Goal: Task Accomplishment & Management: Manage account settings

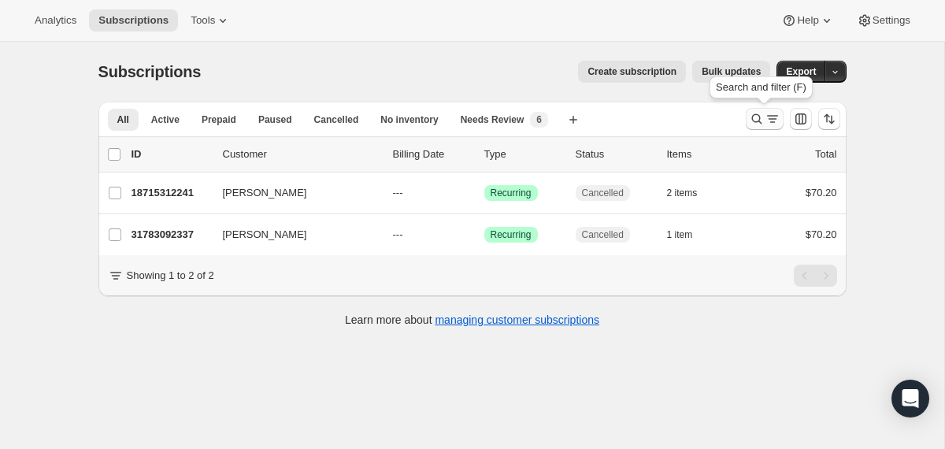
click at [749, 122] on icon "Search and filter results" at bounding box center [757, 119] width 16 height 16
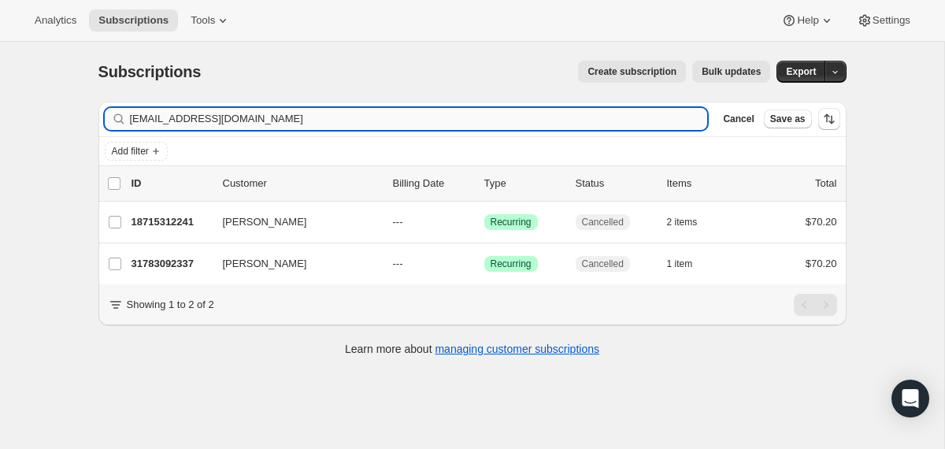
click at [550, 120] on input "[EMAIL_ADDRESS][DOMAIN_NAME]" at bounding box center [419, 119] width 578 height 22
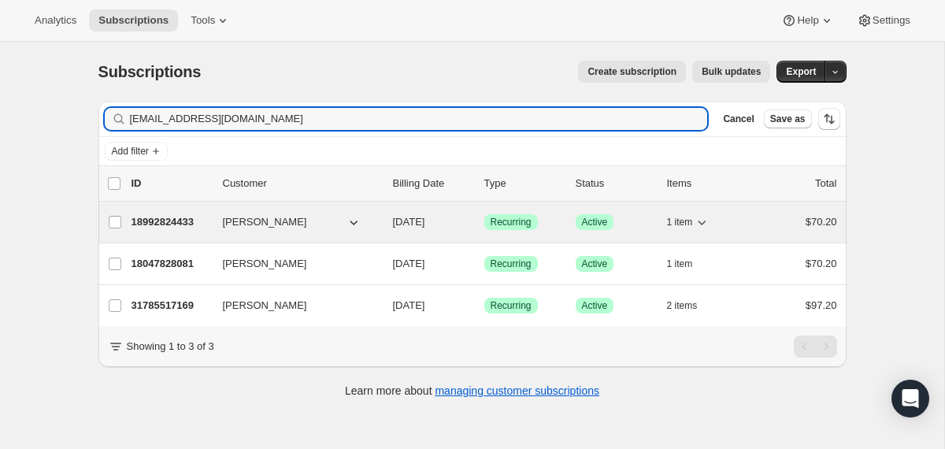
type input "[EMAIL_ADDRESS][DOMAIN_NAME]"
click at [376, 224] on div "[PERSON_NAME]" at bounding box center [302, 222] width 158 height 16
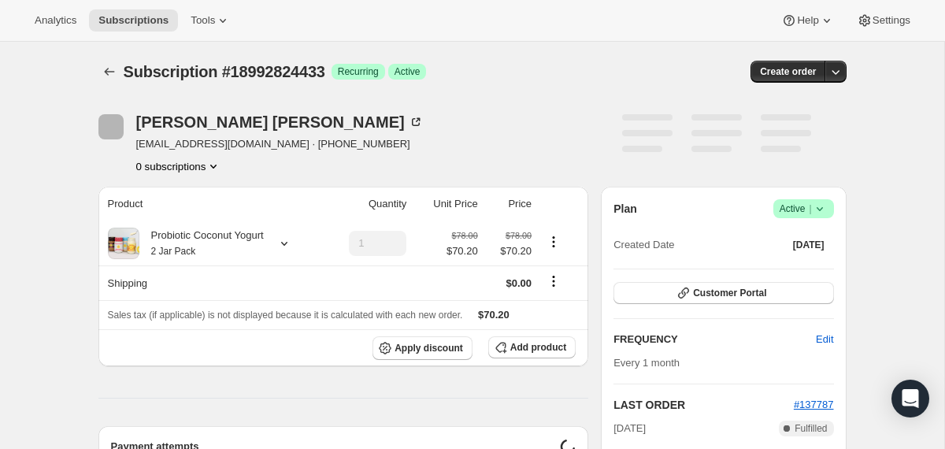
click at [826, 209] on icon at bounding box center [820, 209] width 16 height 16
click at [798, 261] on span "Cancel subscription" at bounding box center [797, 267] width 89 height 12
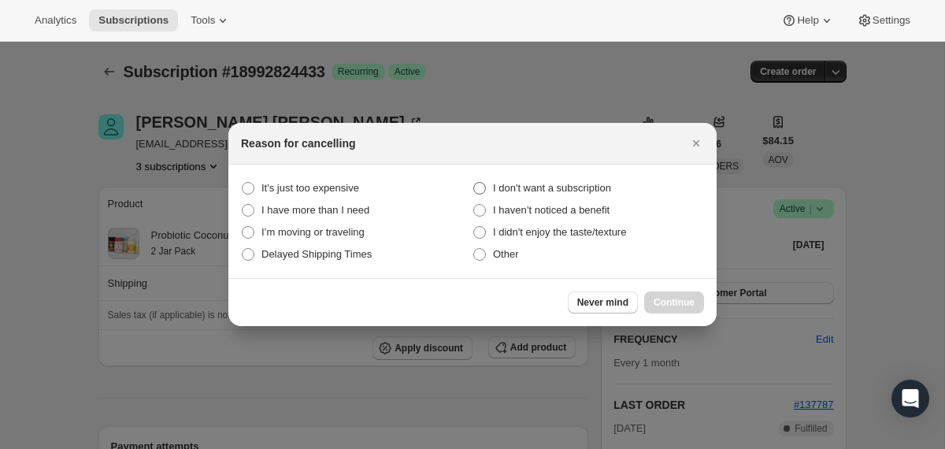
click at [580, 186] on span "I don't want a subscription" at bounding box center [552, 188] width 118 height 12
click at [474, 183] on subscription "I don't want a subscription" at bounding box center [473, 182] width 1 height 1
radio subscription "true"
click at [657, 302] on span "Continue" at bounding box center [674, 302] width 41 height 13
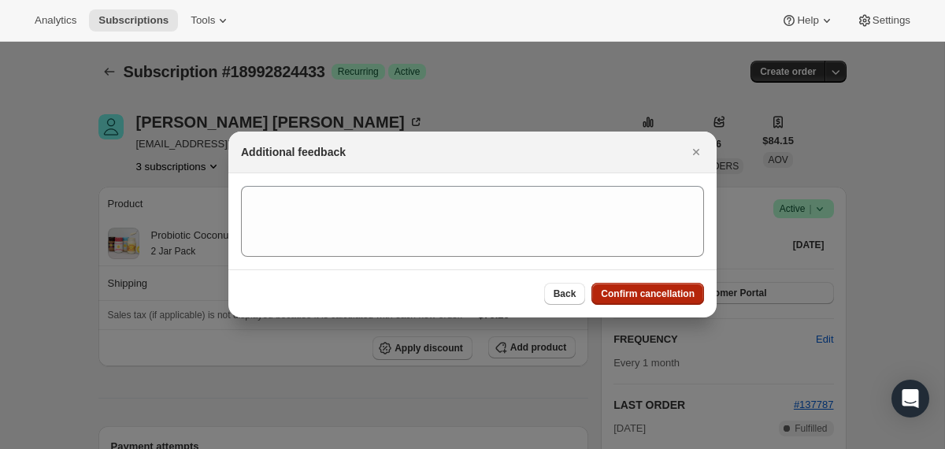
click at [657, 299] on span "Confirm cancellation" at bounding box center [648, 293] width 94 height 13
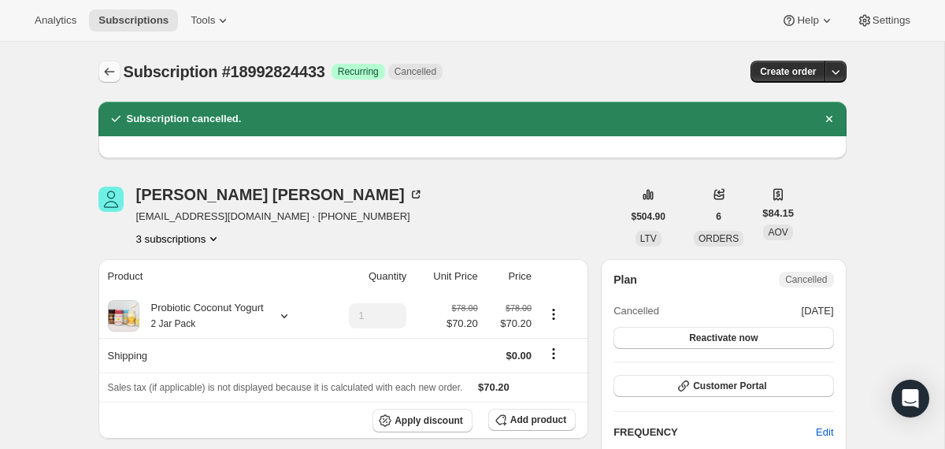
click at [106, 73] on icon "Subscriptions" at bounding box center [110, 72] width 16 height 16
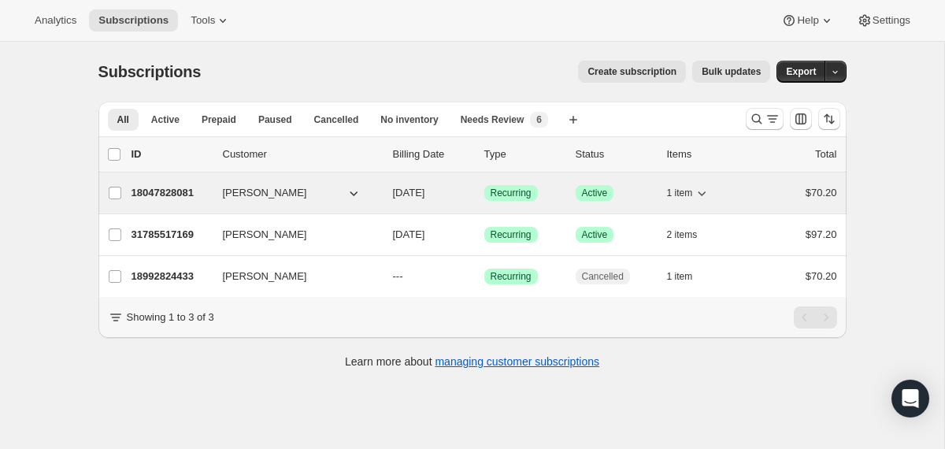
click at [385, 192] on div "18047828081 [PERSON_NAME] [DATE] Success Recurring Success Active 1 item $70.20" at bounding box center [485, 193] width 706 height 22
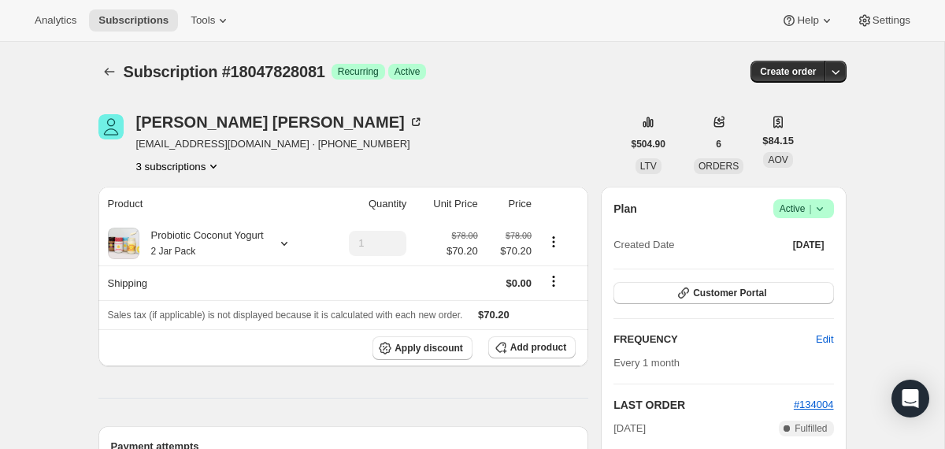
click at [818, 207] on icon at bounding box center [820, 209] width 16 height 16
click at [795, 276] on button "Cancel subscription" at bounding box center [797, 266] width 98 height 25
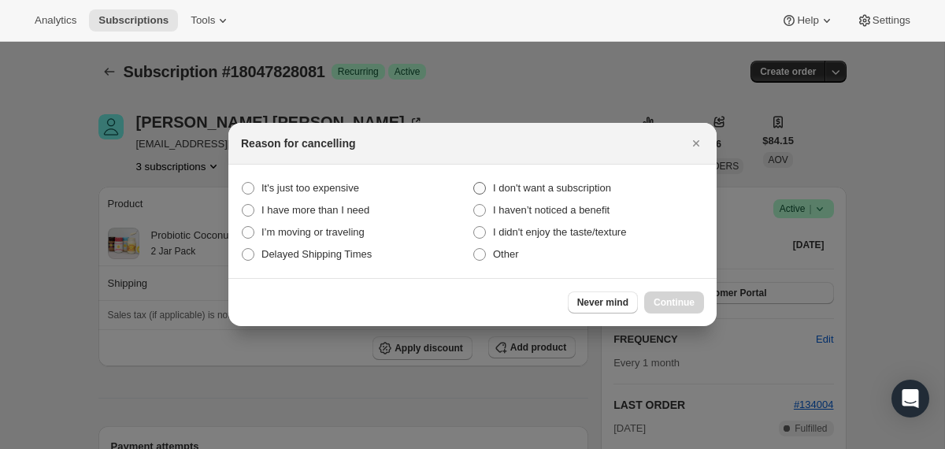
click at [607, 190] on span "I don't want a subscription" at bounding box center [552, 188] width 118 height 12
click at [474, 183] on subscription "I don't want a subscription" at bounding box center [473, 182] width 1 height 1
radio subscription "true"
click at [669, 306] on span "Continue" at bounding box center [674, 302] width 41 height 13
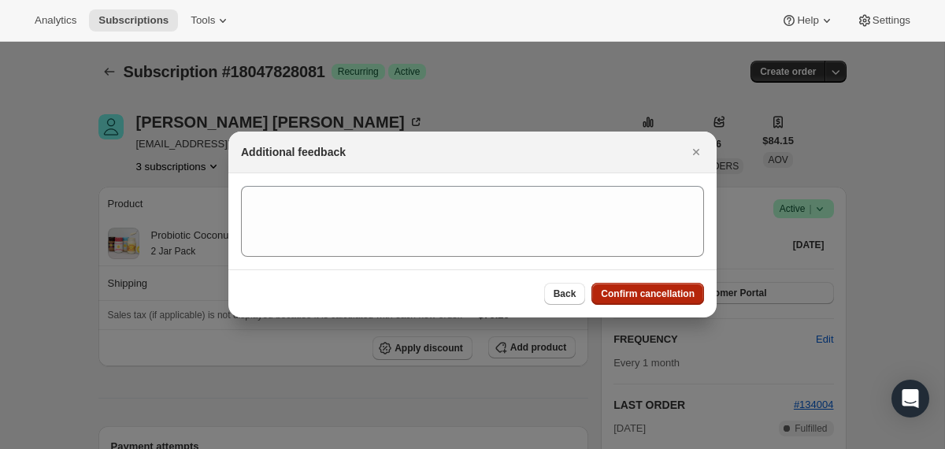
click at [659, 295] on span "Confirm cancellation" at bounding box center [648, 293] width 94 height 13
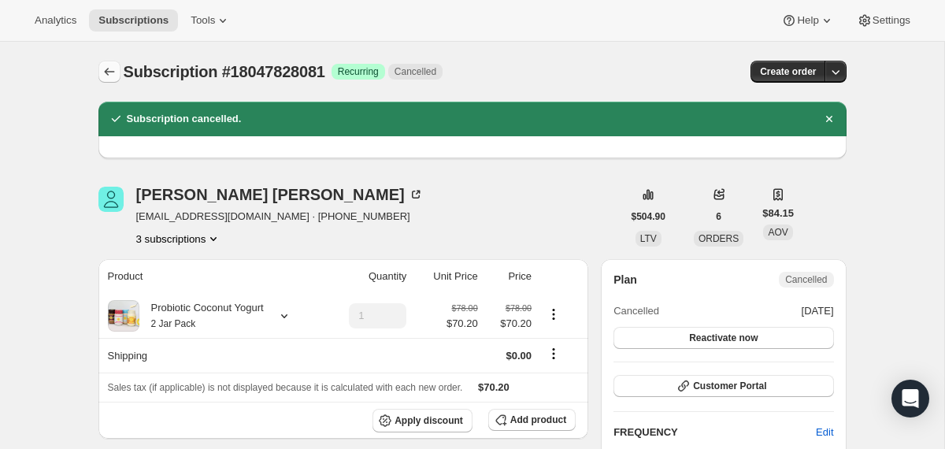
click at [108, 61] on button "Subscriptions" at bounding box center [109, 72] width 22 height 22
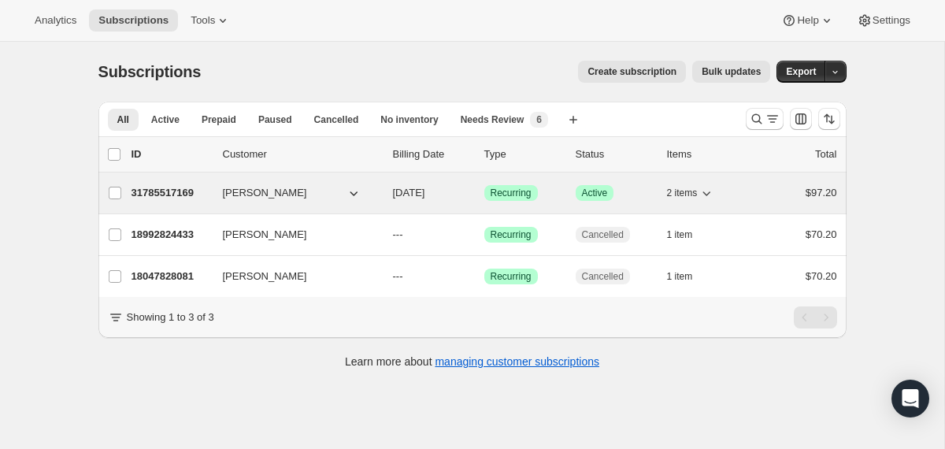
click at [384, 191] on div "31785517169 [PERSON_NAME] [DATE] Success Recurring Success Active 2 items $97.20" at bounding box center [485, 193] width 706 height 22
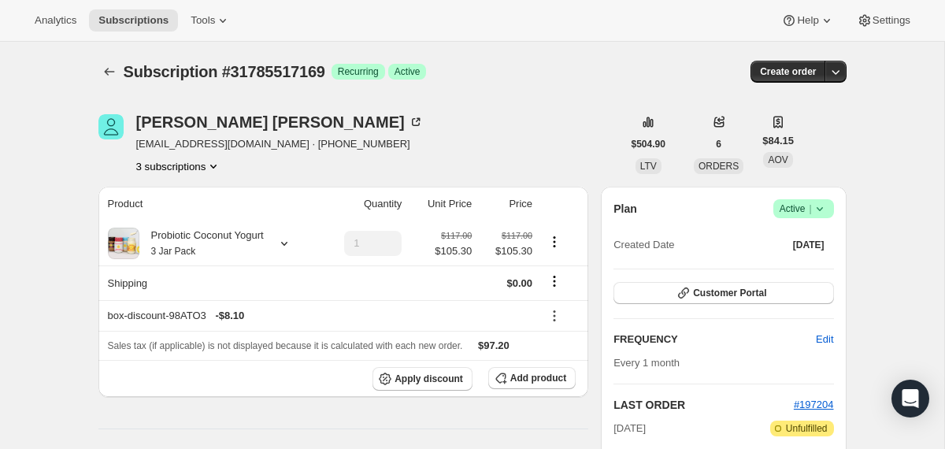
click at [821, 212] on icon at bounding box center [820, 209] width 16 height 16
click at [814, 271] on span "Cancel subscription" at bounding box center [797, 267] width 89 height 12
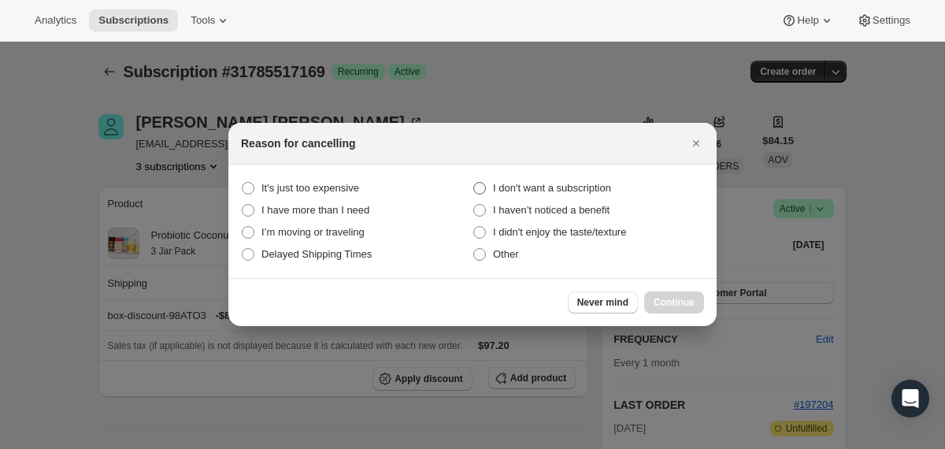
click at [578, 182] on span "I don't want a subscription" at bounding box center [552, 188] width 118 height 12
click at [474, 182] on subscription "I don't want a subscription" at bounding box center [473, 182] width 1 height 1
radio subscription "true"
click at [669, 306] on span "Continue" at bounding box center [674, 302] width 41 height 13
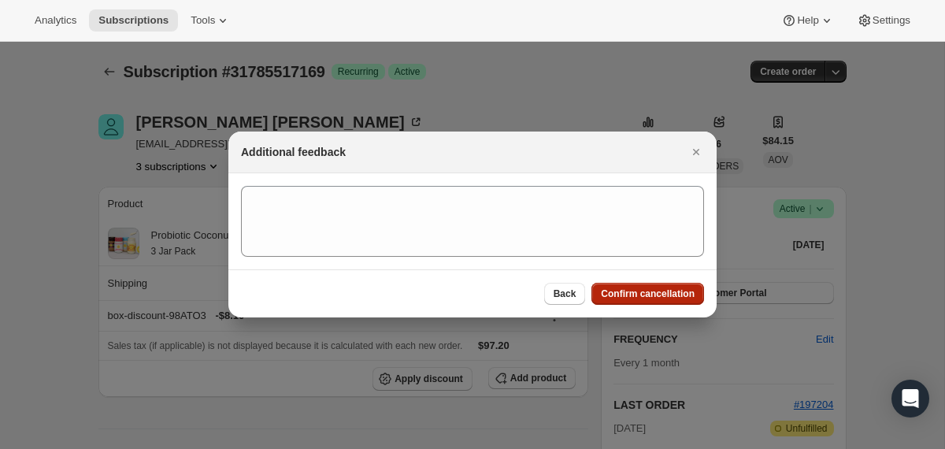
click at [668, 301] on button "Confirm cancellation" at bounding box center [647, 294] width 113 height 22
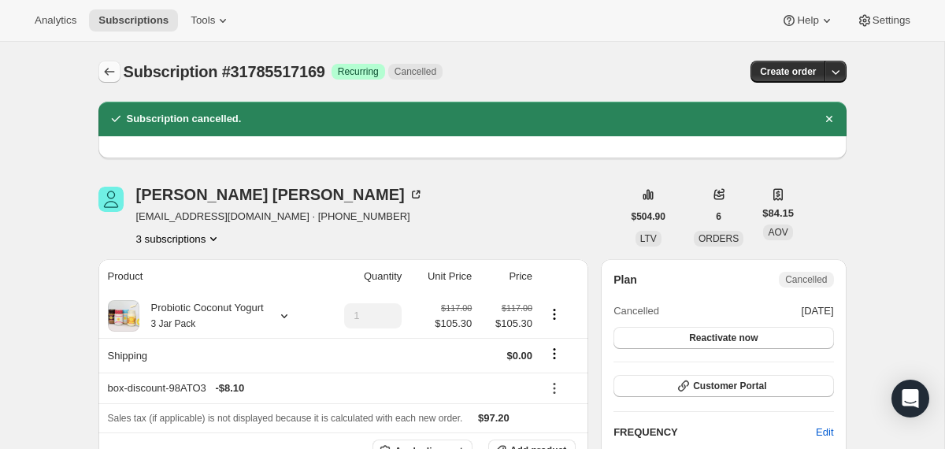
click at [118, 70] on button "Subscriptions" at bounding box center [109, 72] width 22 height 22
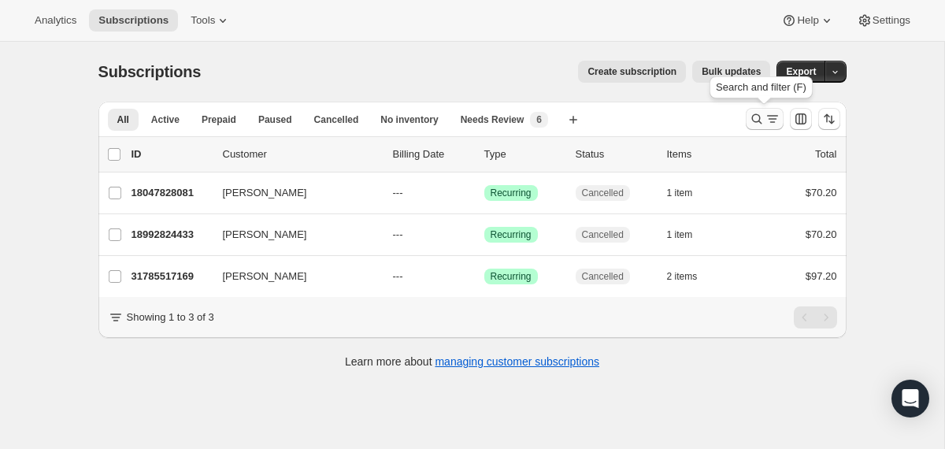
click at [754, 120] on icon "Search and filter results" at bounding box center [757, 119] width 16 height 16
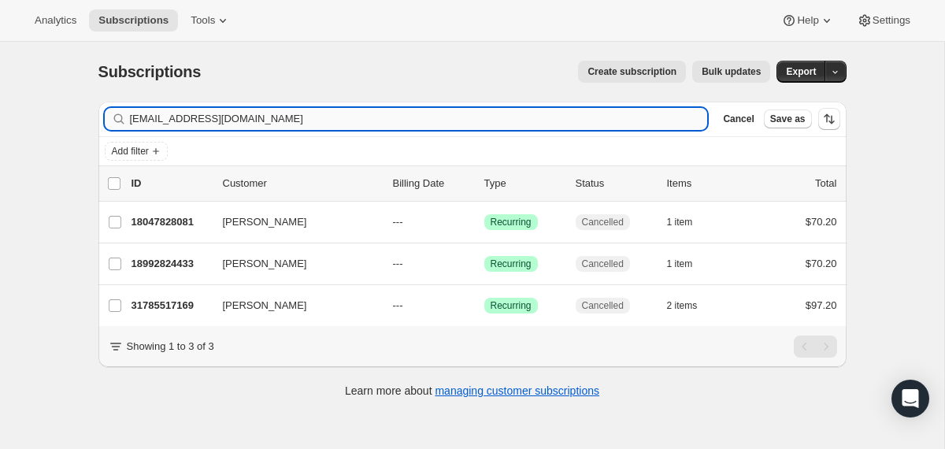
click at [608, 120] on input "[EMAIL_ADDRESS][DOMAIN_NAME]" at bounding box center [419, 119] width 578 height 22
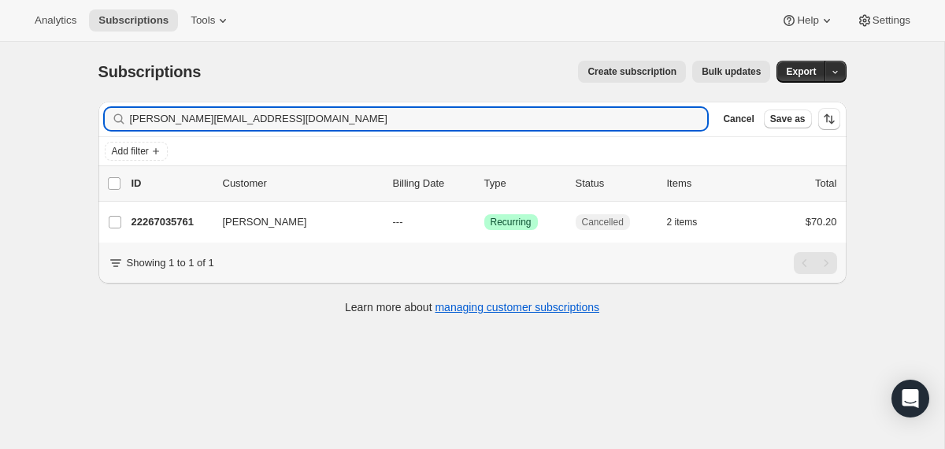
type input "[PERSON_NAME][EMAIL_ADDRESS][DOMAIN_NAME]"
click at [649, 112] on input "[PERSON_NAME][EMAIL_ADDRESS][DOMAIN_NAME]" at bounding box center [405, 119] width 550 height 22
click at [691, 114] on icon "button" at bounding box center [689, 118] width 11 height 11
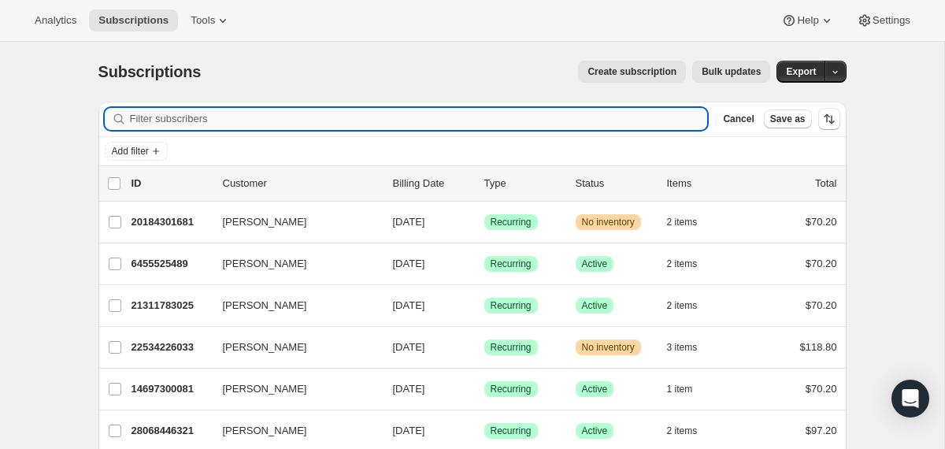
click at [198, 111] on input "Filter subscribers" at bounding box center [419, 119] width 578 height 22
paste input "[EMAIL_ADDRESS][DOMAIN_NAME]"
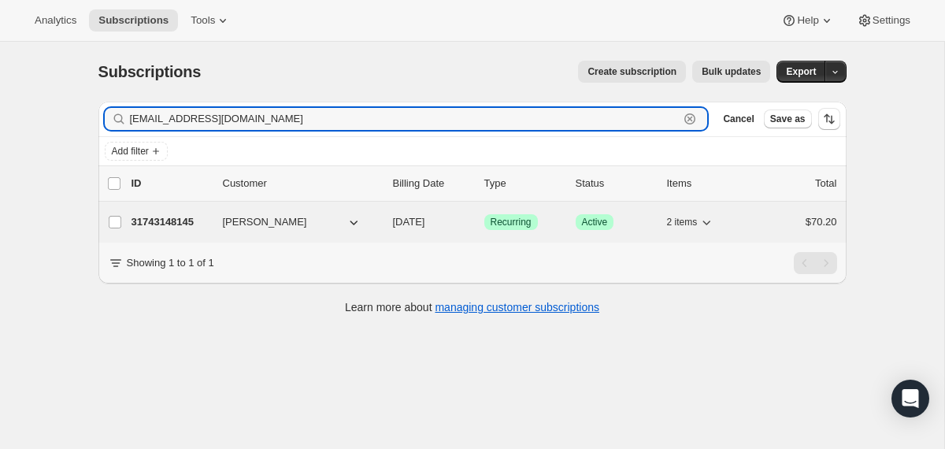
type input "[EMAIL_ADDRESS][DOMAIN_NAME]"
click at [395, 229] on p "[DATE]" at bounding box center [432, 222] width 79 height 16
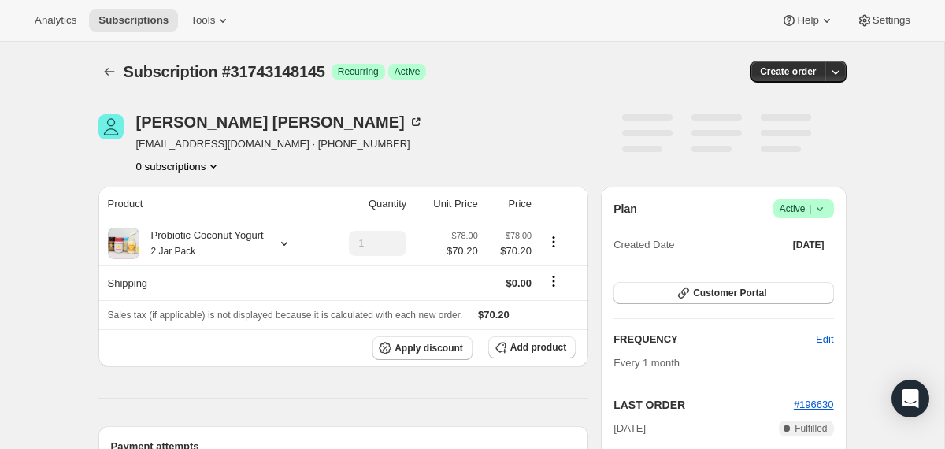
click at [825, 206] on icon at bounding box center [820, 209] width 16 height 16
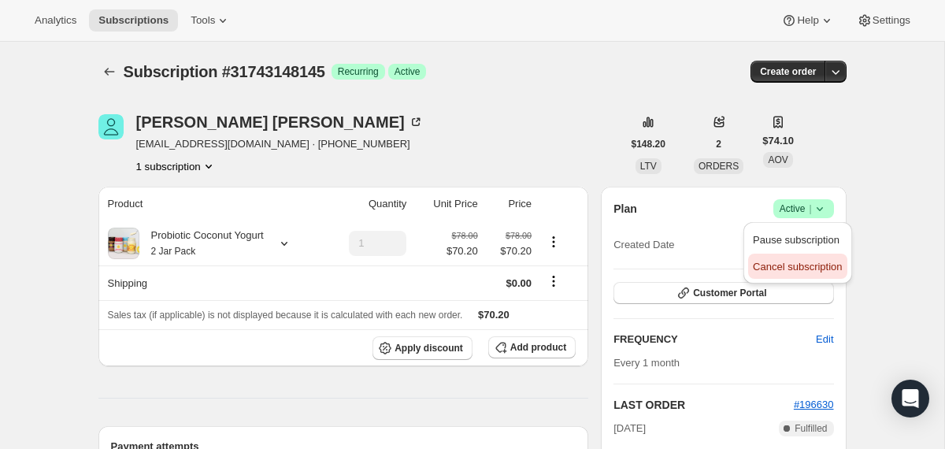
click at [800, 261] on span "Cancel subscription" at bounding box center [797, 267] width 89 height 12
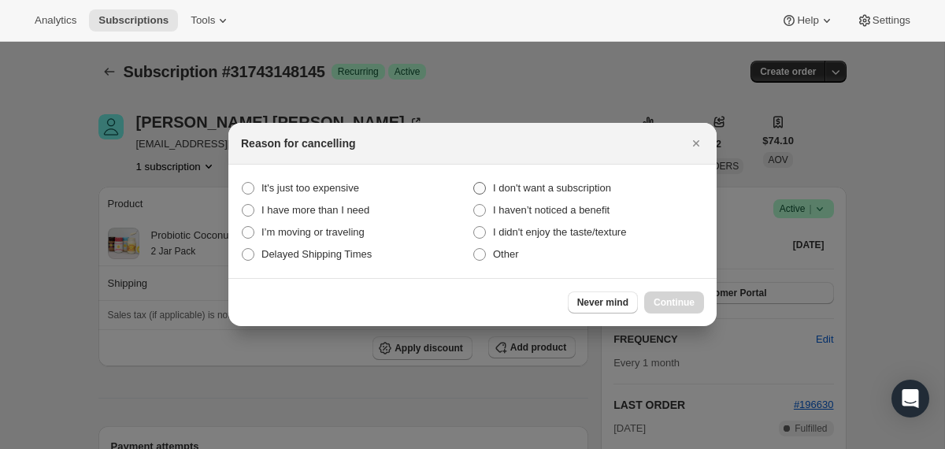
click at [602, 181] on span "I don't want a subscription" at bounding box center [552, 188] width 118 height 16
click at [474, 182] on subscription "I don't want a subscription" at bounding box center [473, 182] width 1 height 1
radio subscription "true"
click at [656, 302] on span "Continue" at bounding box center [674, 302] width 41 height 13
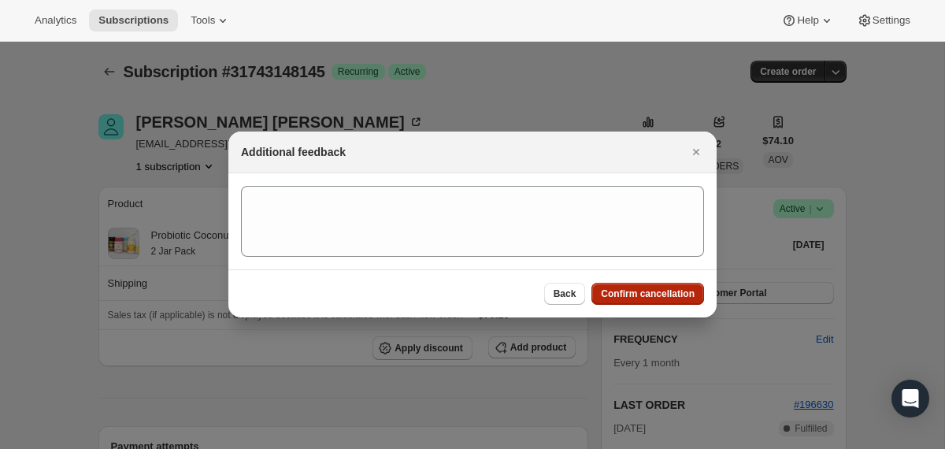
click at [615, 287] on span "Confirm cancellation" at bounding box center [648, 293] width 94 height 13
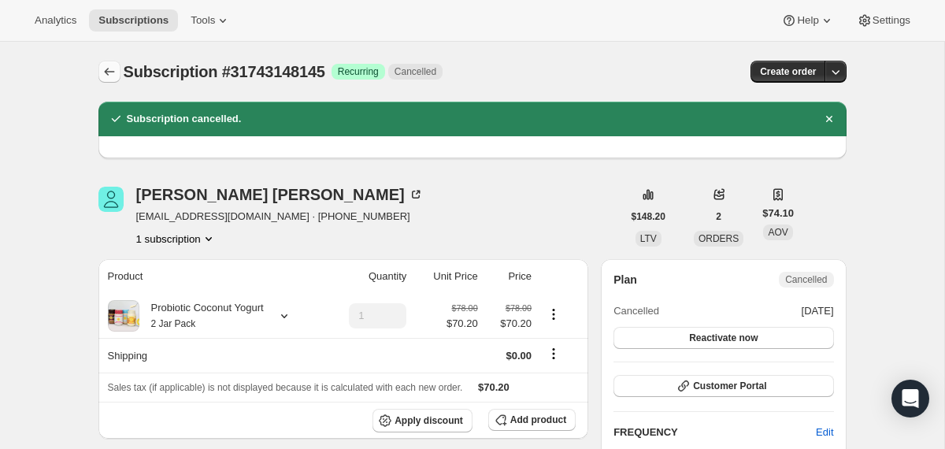
click at [100, 71] on button "Subscriptions" at bounding box center [109, 72] width 22 height 22
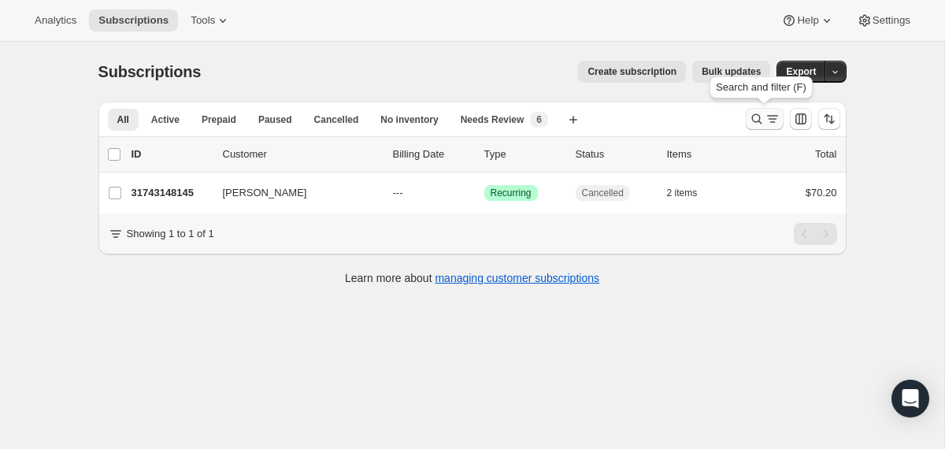
click at [758, 116] on icon "Search and filter results" at bounding box center [757, 119] width 16 height 16
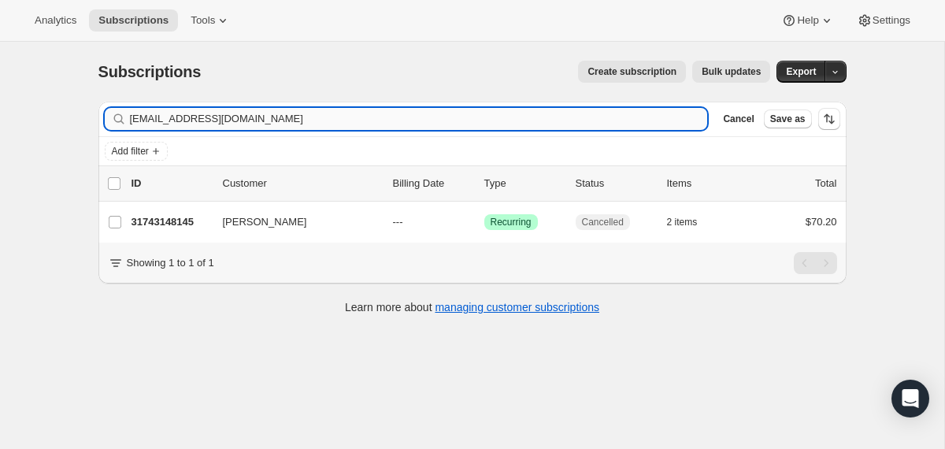
click at [545, 116] on input "[EMAIL_ADDRESS][DOMAIN_NAME]" at bounding box center [419, 119] width 578 height 22
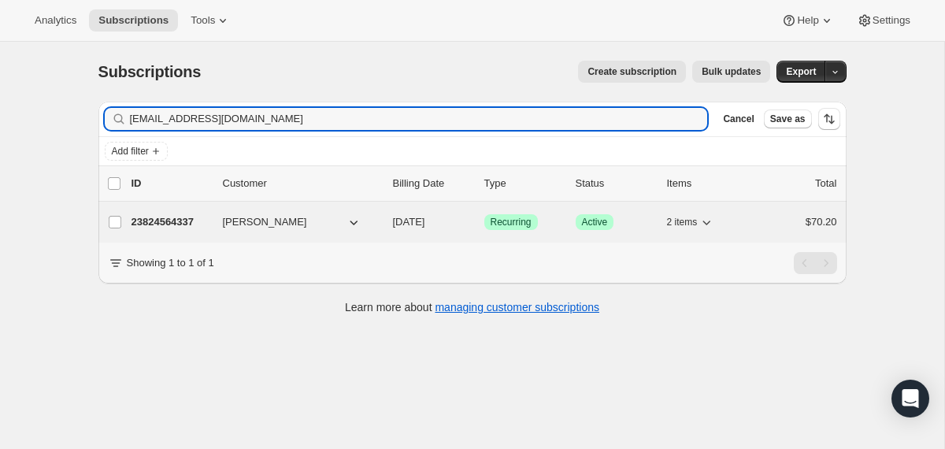
type input "[EMAIL_ADDRESS][DOMAIN_NAME]"
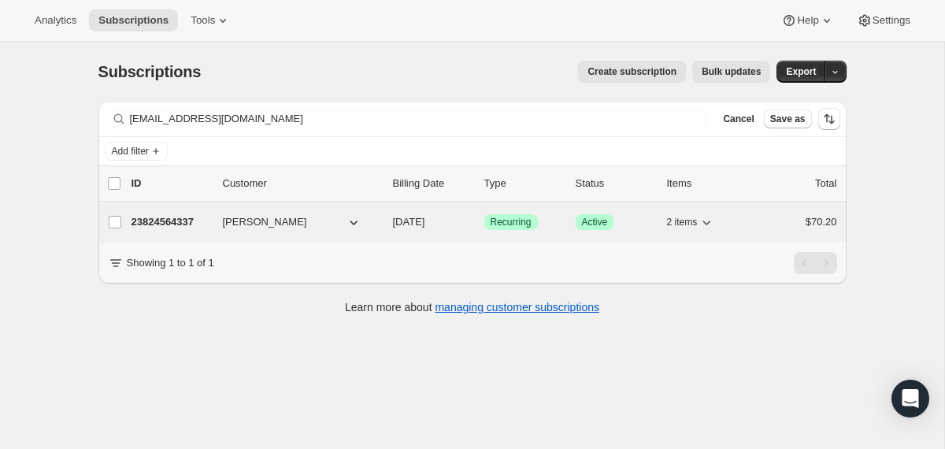
click at [398, 219] on span "[DATE]" at bounding box center [409, 222] width 32 height 12
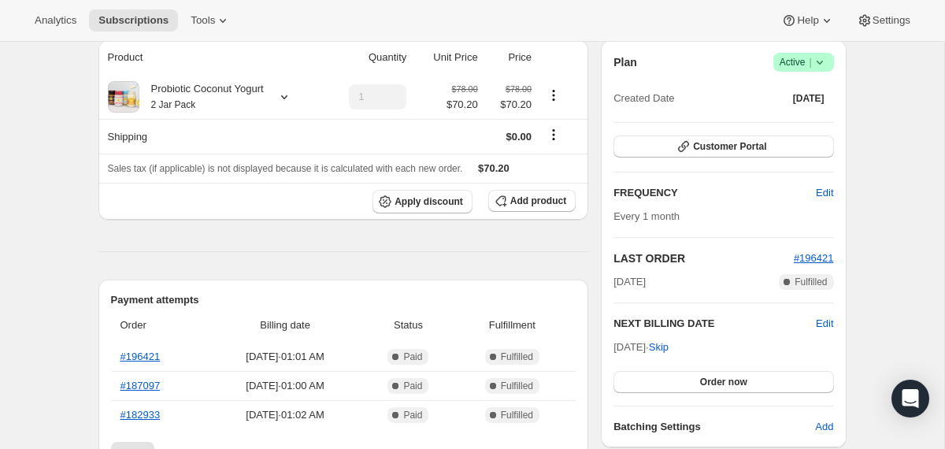
scroll to position [148, 0]
click at [421, 201] on span "Apply discount" at bounding box center [429, 200] width 69 height 13
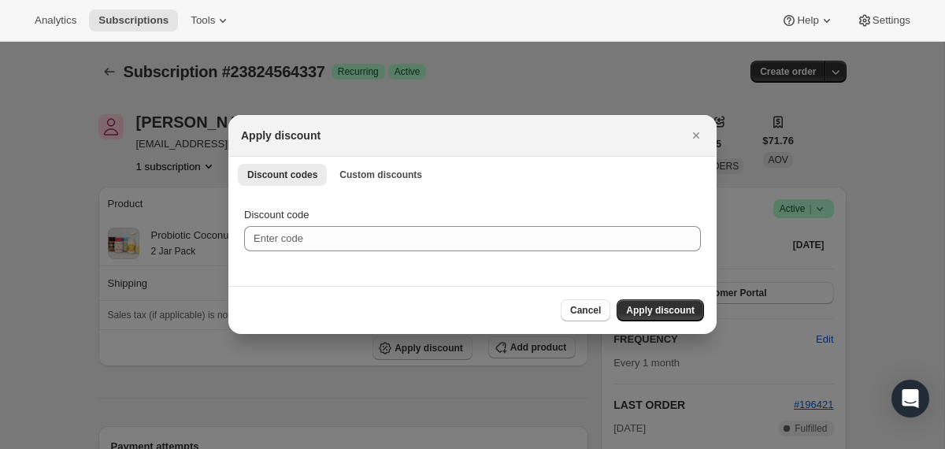
scroll to position [0, 0]
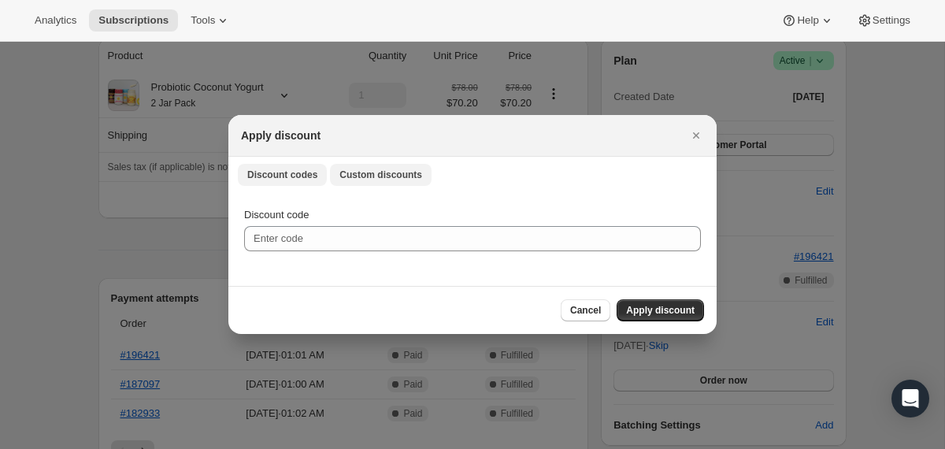
click at [395, 173] on span "Custom discounts" at bounding box center [380, 175] width 83 height 13
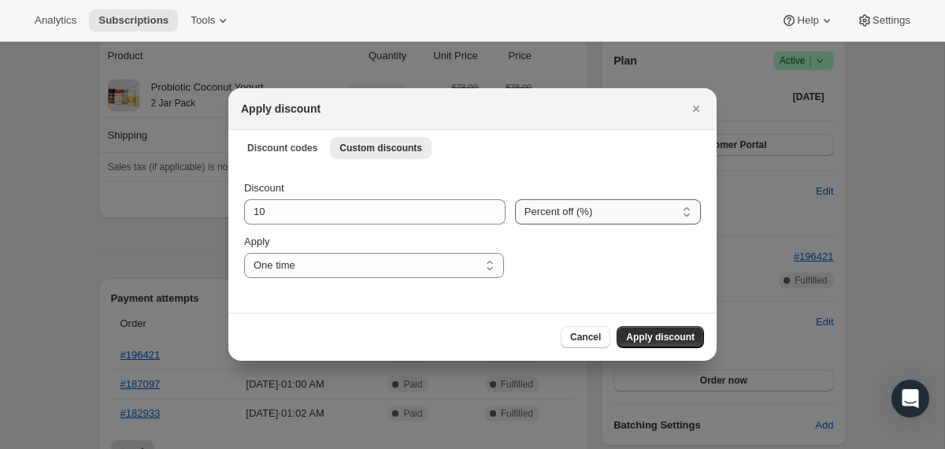
click at [545, 216] on select "Percent off (%) Amount off ($)" at bounding box center [608, 211] width 186 height 25
select select "fixed"
click at [515, 199] on select "Percent off (%) Amount off ($)" at bounding box center [608, 211] width 186 height 25
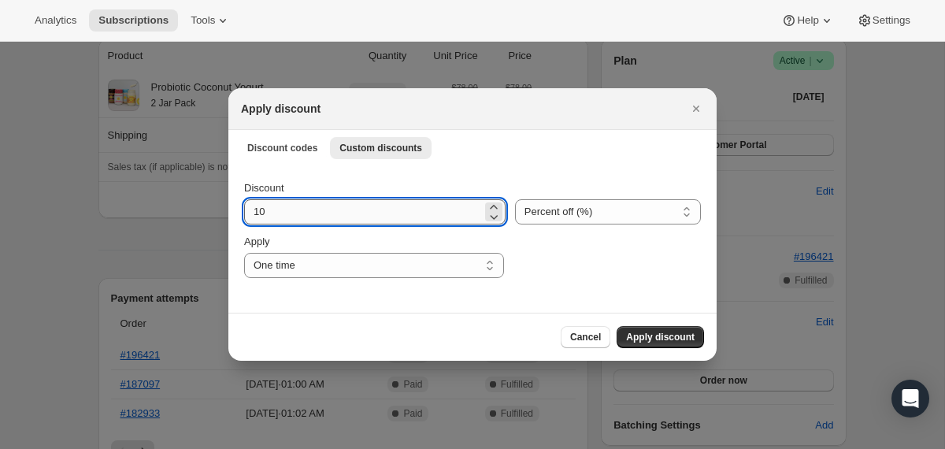
click at [389, 213] on input "10" at bounding box center [363, 211] width 238 height 25
click at [389, 213] on input "10" at bounding box center [363, 211] width 239 height 25
type input "35.1"
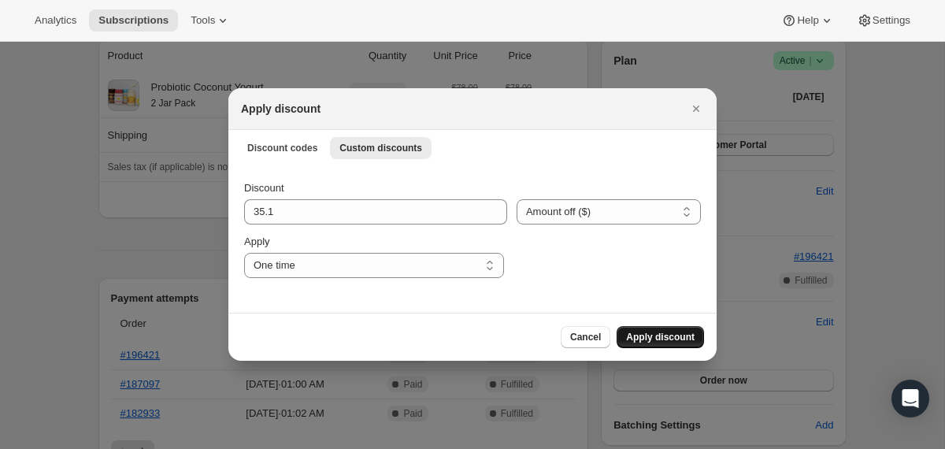
click at [656, 337] on span "Apply discount" at bounding box center [660, 337] width 69 height 13
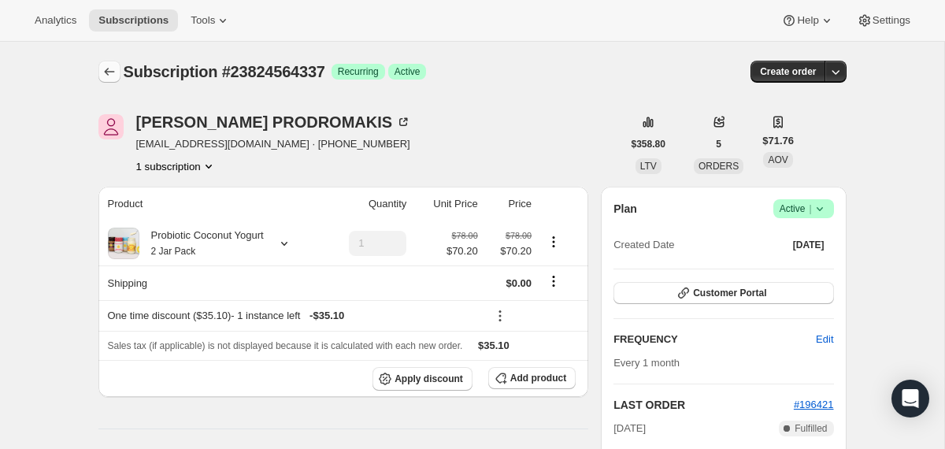
click at [106, 73] on icon "Subscriptions" at bounding box center [109, 72] width 10 height 8
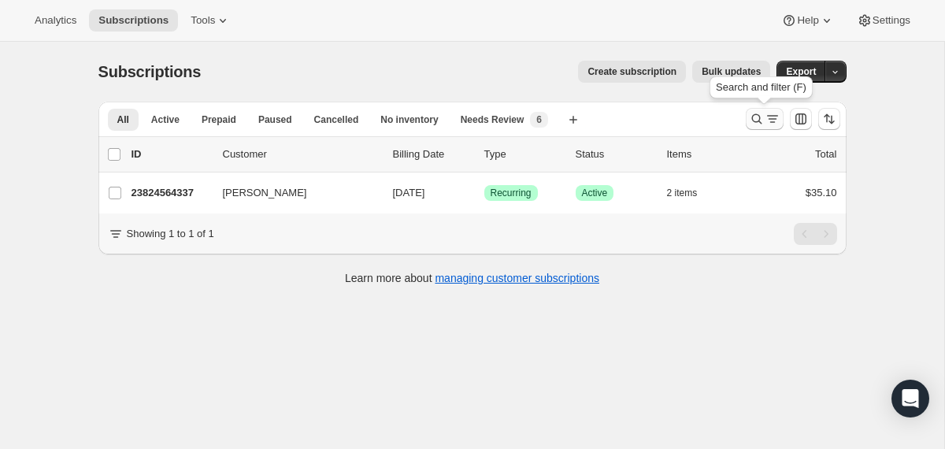
click at [758, 119] on icon "Search and filter results" at bounding box center [757, 119] width 16 height 16
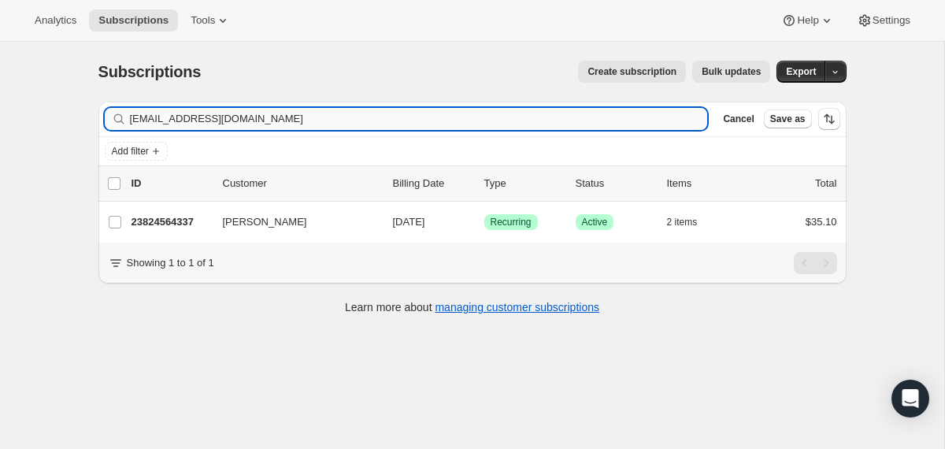
click at [612, 117] on input "[EMAIL_ADDRESS][DOMAIN_NAME]" at bounding box center [419, 119] width 578 height 22
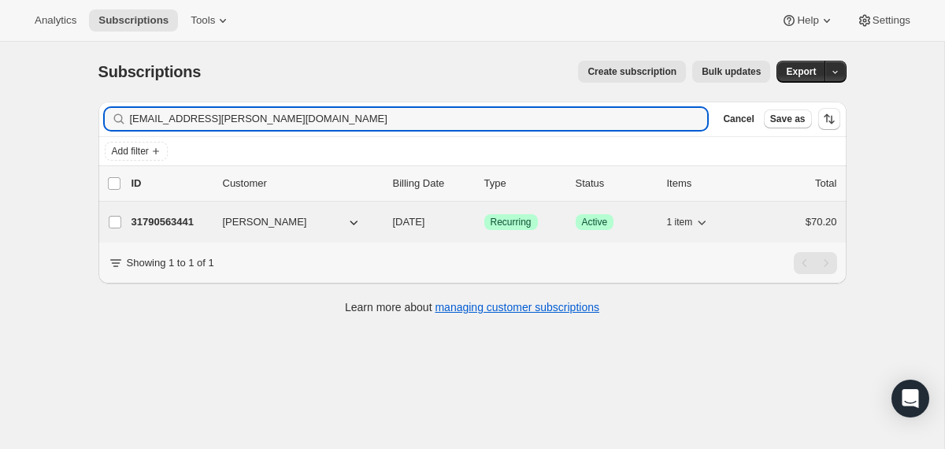
type input "[EMAIL_ADDRESS][PERSON_NAME][DOMAIN_NAME]"
click at [387, 223] on div "31790563441 [PERSON_NAME] [DATE] Success Recurring Success Active 1 item $70.20" at bounding box center [485, 222] width 706 height 22
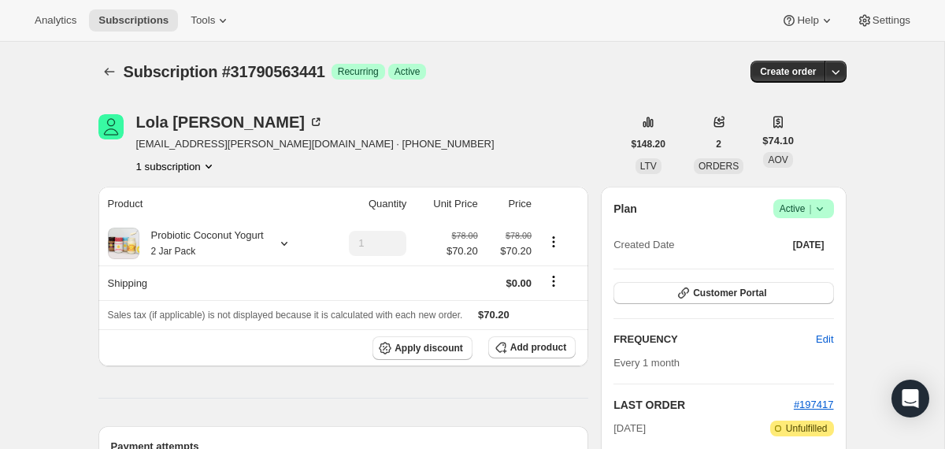
click at [829, 201] on span "Success Active |" at bounding box center [803, 208] width 61 height 19
click at [794, 259] on span "Cancel subscription" at bounding box center [797, 267] width 89 height 16
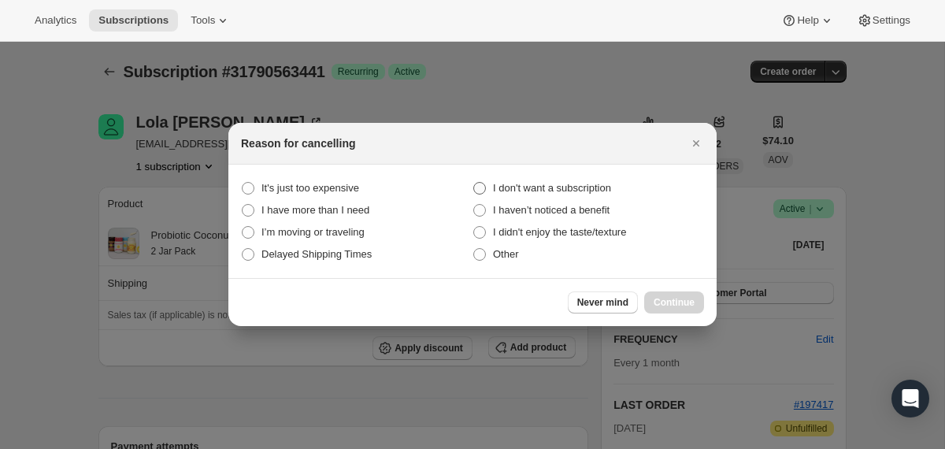
click at [565, 191] on span "I don't want a subscription" at bounding box center [552, 188] width 118 height 12
click at [474, 183] on subscription "I don't want a subscription" at bounding box center [473, 182] width 1 height 1
radio subscription "true"
click at [654, 300] on span "Continue" at bounding box center [674, 302] width 41 height 13
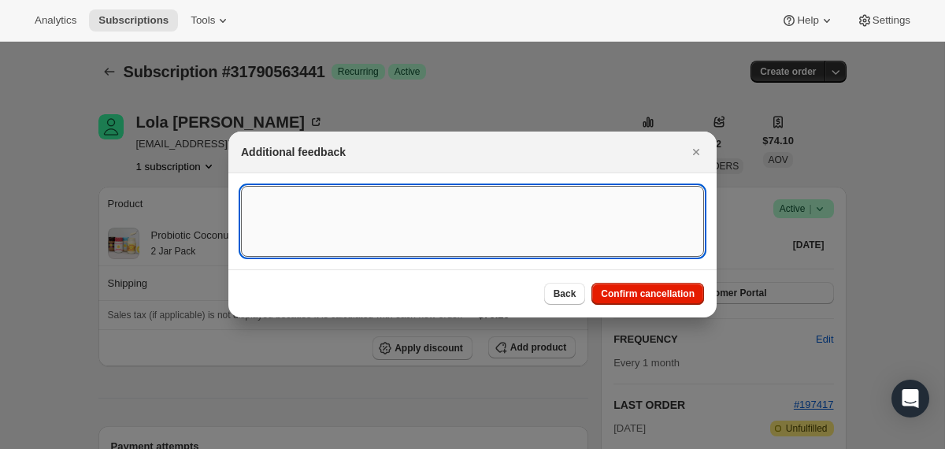
click at [576, 224] on textarea ":r3gk:" at bounding box center [472, 221] width 463 height 71
type textarea "only wanted initial order"
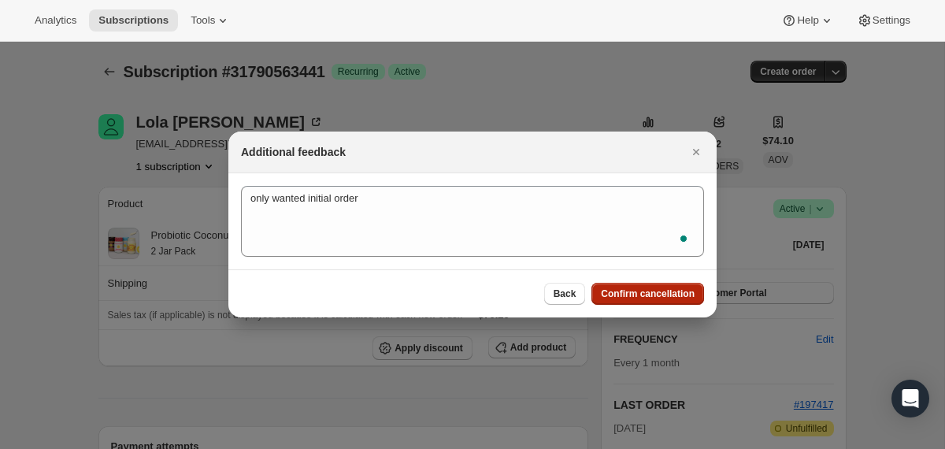
click at [676, 294] on span "Confirm cancellation" at bounding box center [648, 293] width 94 height 13
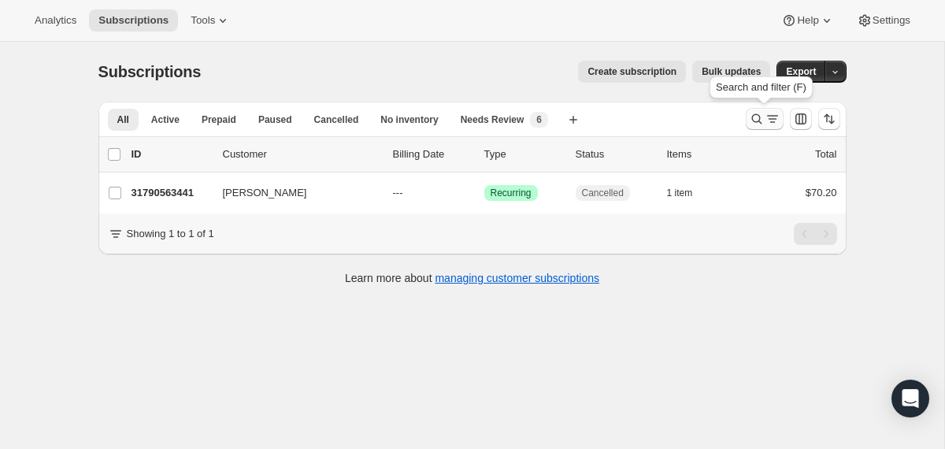
click at [752, 121] on icon "Search and filter results" at bounding box center [757, 119] width 16 height 16
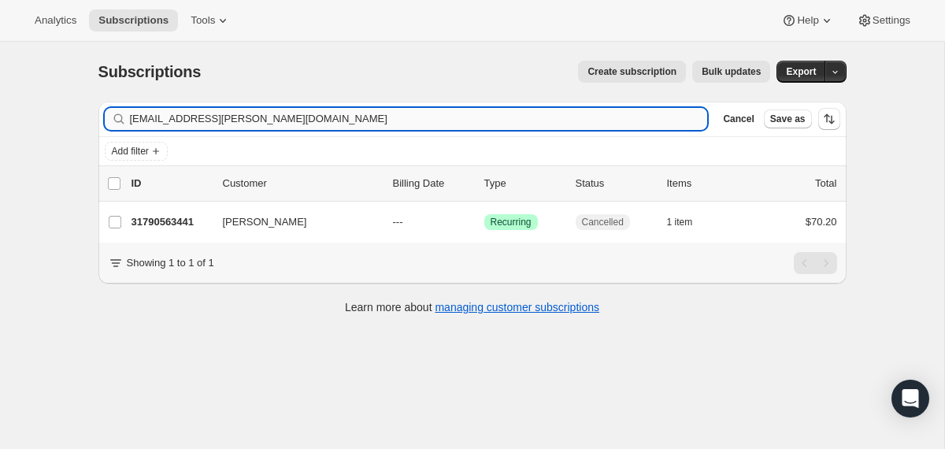
click at [618, 118] on input "[EMAIL_ADDRESS][PERSON_NAME][DOMAIN_NAME]" at bounding box center [419, 119] width 578 height 22
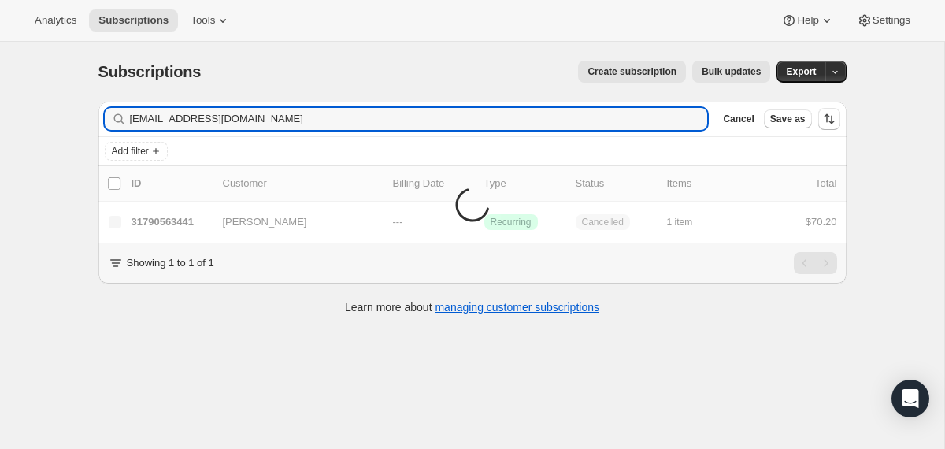
type input "kelsey_huggins@hotmail.com"
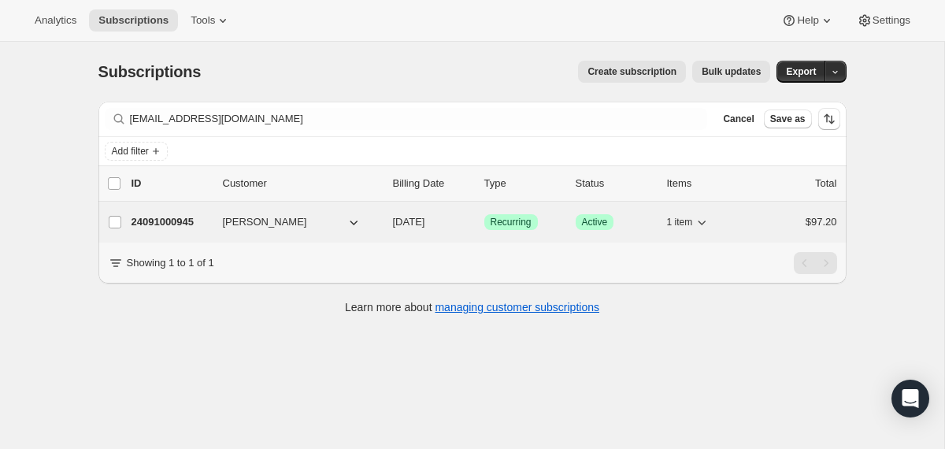
click at [386, 226] on div "24091000945 Kelsey Huggins 12/09/2025 Success Recurring Success Active 1 item $…" at bounding box center [485, 222] width 706 height 22
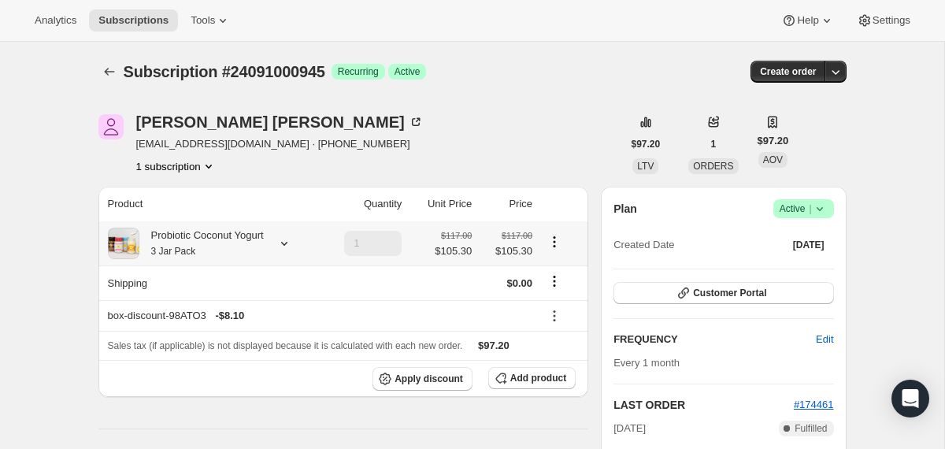
click at [276, 243] on div "Probiotic Coconut Yogurt 3 Jar Pack" at bounding box center [211, 244] width 207 height 32
click at [286, 243] on div at bounding box center [281, 243] width 22 height 16
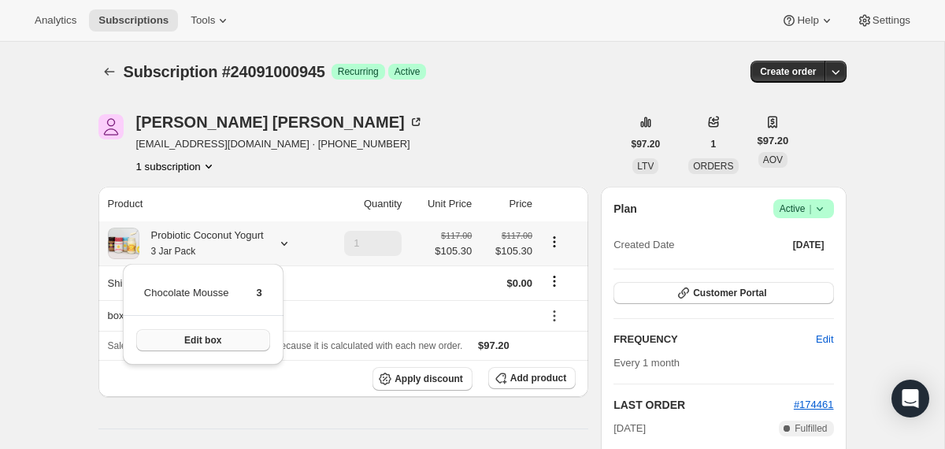
click at [228, 337] on button "Edit box" at bounding box center [203, 340] width 134 height 22
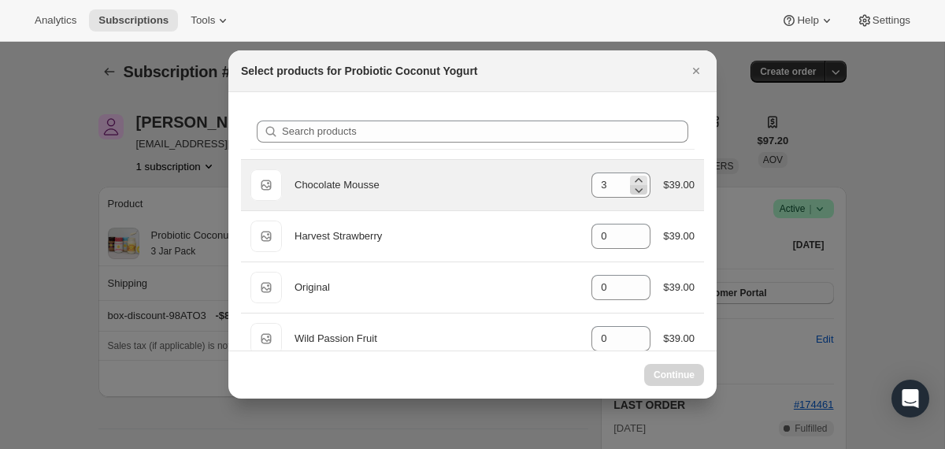
select select "gid://shopify/ProductVariant/40210939609201"
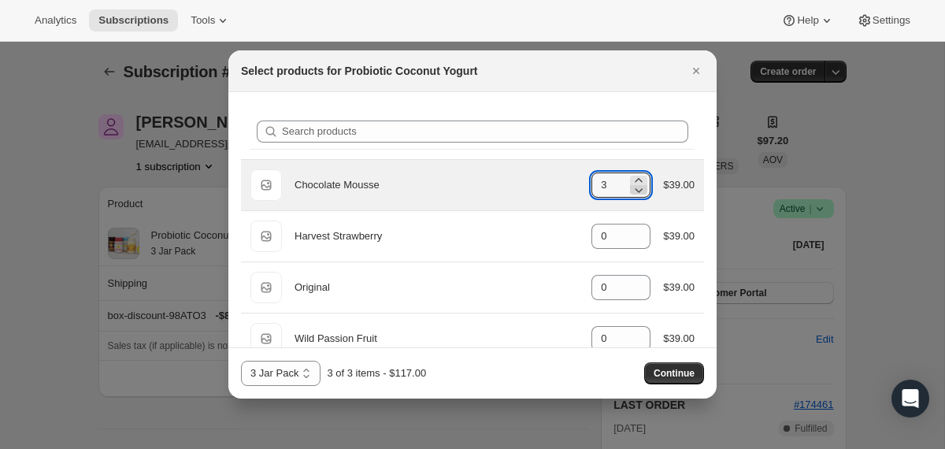
click at [639, 192] on icon ":r5g:" at bounding box center [639, 190] width 16 height 16
type input "2"
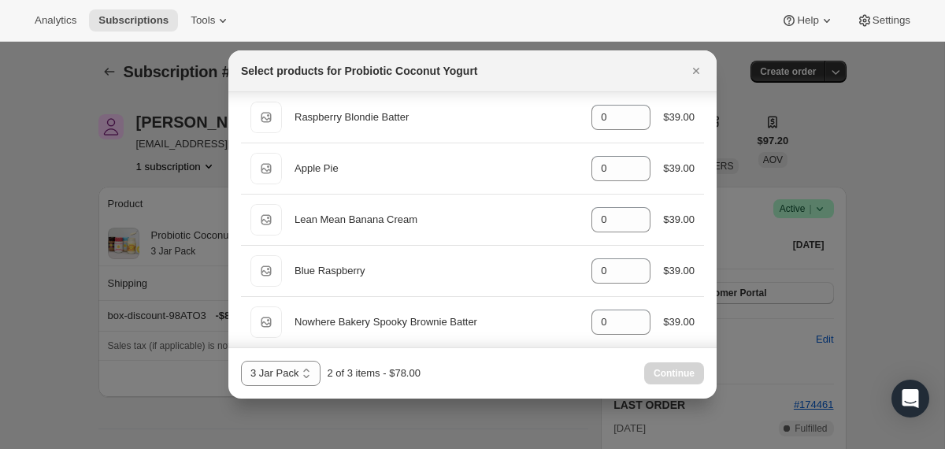
scroll to position [415, 0]
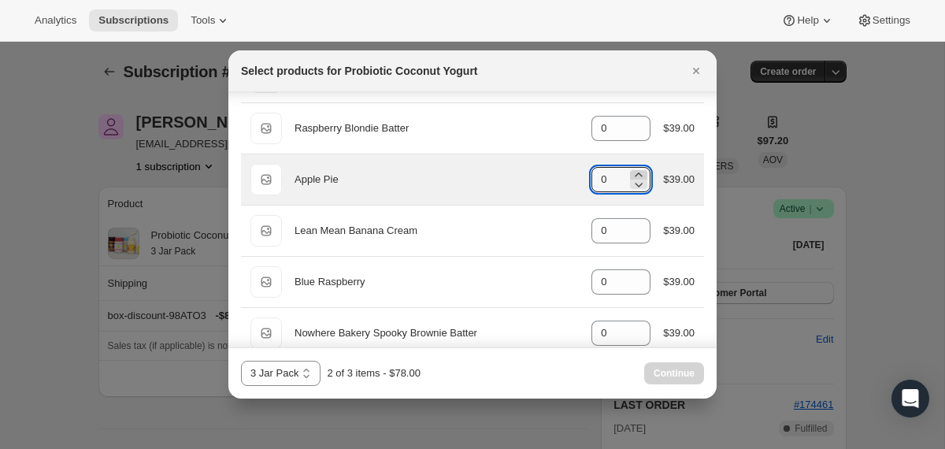
click at [639, 174] on icon ":r5g:" at bounding box center [639, 175] width 16 height 16
type input "1"
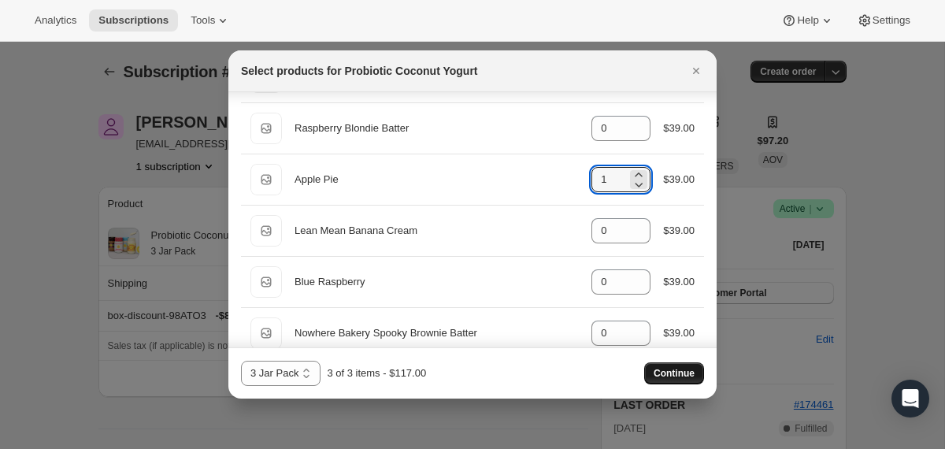
click at [662, 376] on span "Continue" at bounding box center [674, 373] width 41 height 13
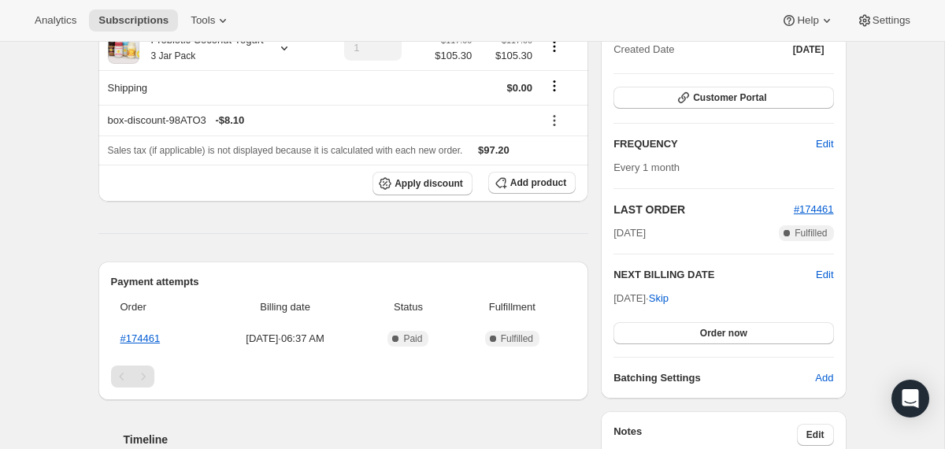
scroll to position [269, 0]
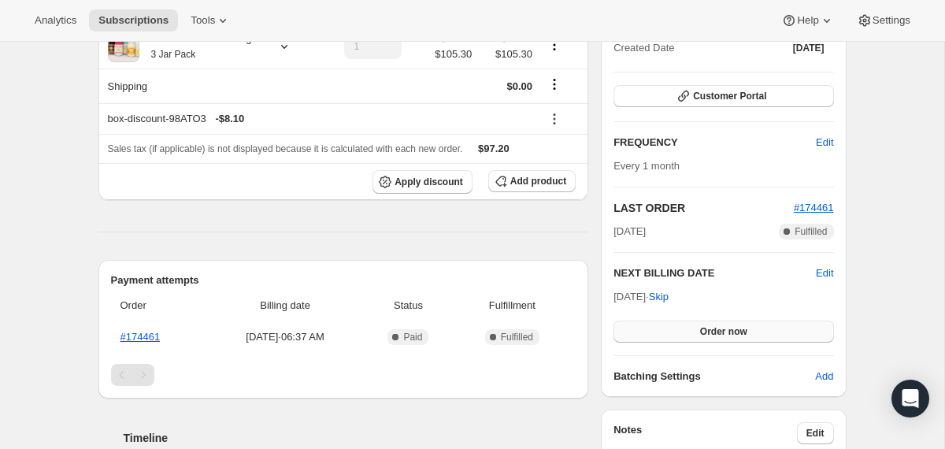
click at [680, 335] on button "Order now" at bounding box center [723, 332] width 220 height 22
click at [680, 335] on button "Click to confirm" at bounding box center [723, 332] width 220 height 22
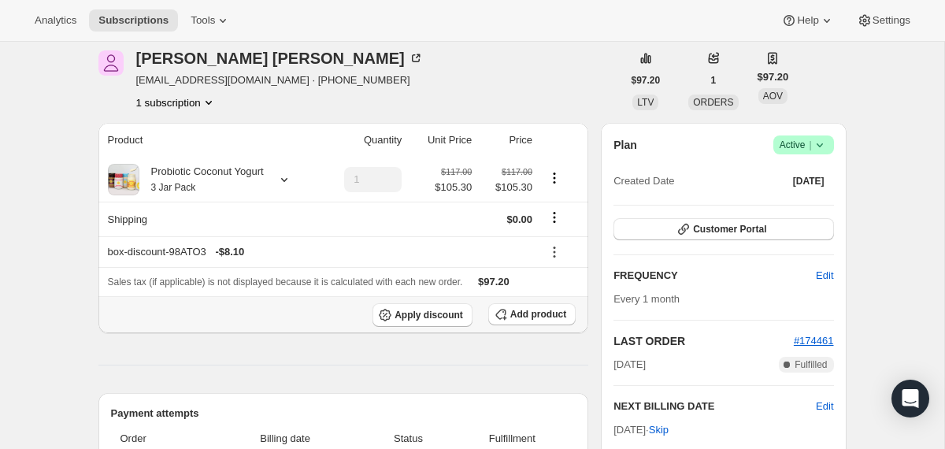
scroll to position [0, 0]
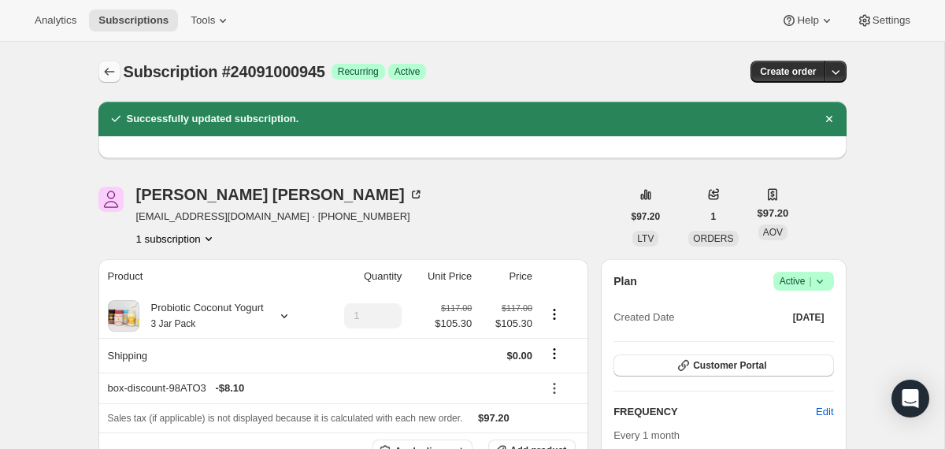
click at [111, 62] on button "Subscriptions" at bounding box center [109, 72] width 22 height 22
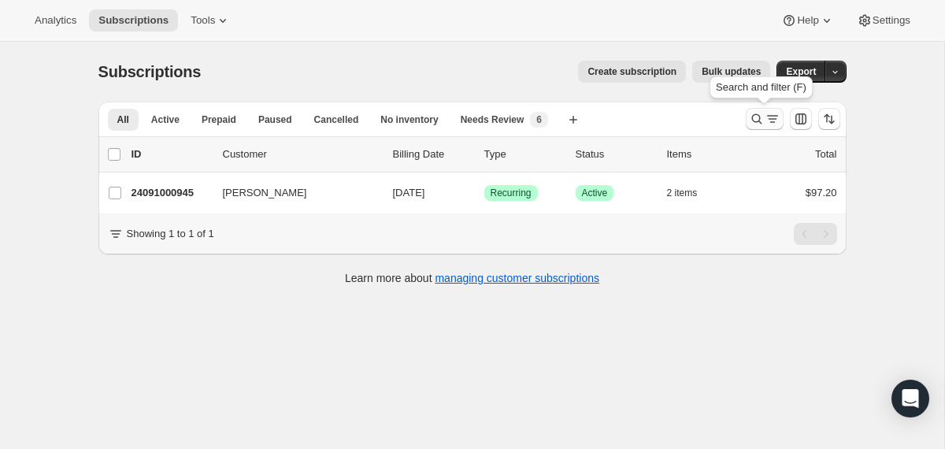
click at [755, 121] on icon "Search and filter results" at bounding box center [757, 119] width 16 height 16
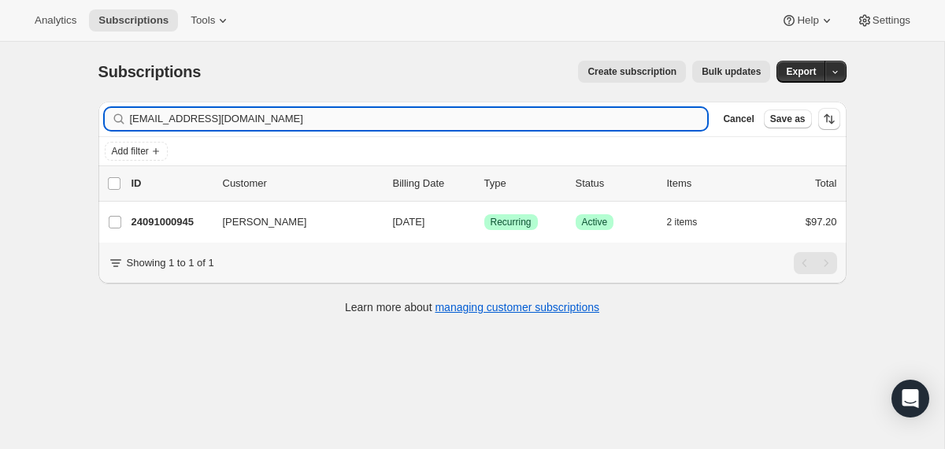
click at [622, 114] on input "kelsey_huggins@hotmail.com" at bounding box center [419, 119] width 578 height 22
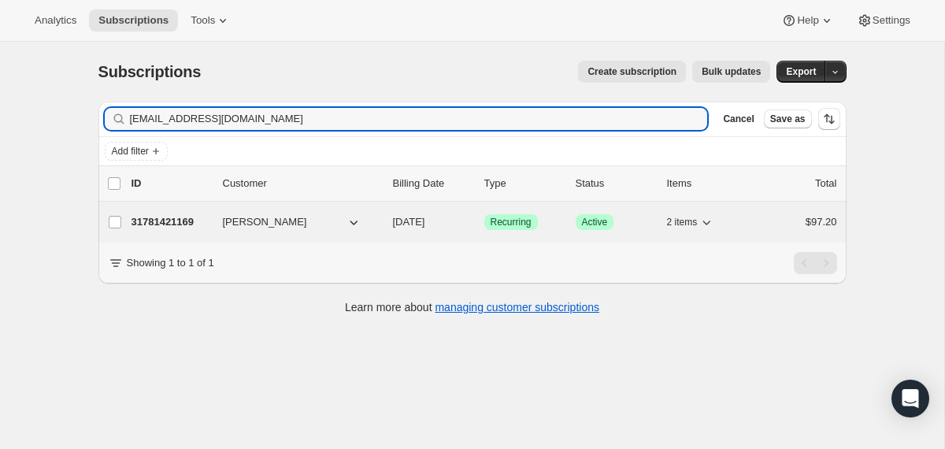
type input "valentinasigala@gmail.com"
click at [386, 213] on div "31781421169 Valentina Sigala 11/08/2025 Success Recurring Success Active 2 item…" at bounding box center [485, 222] width 706 height 22
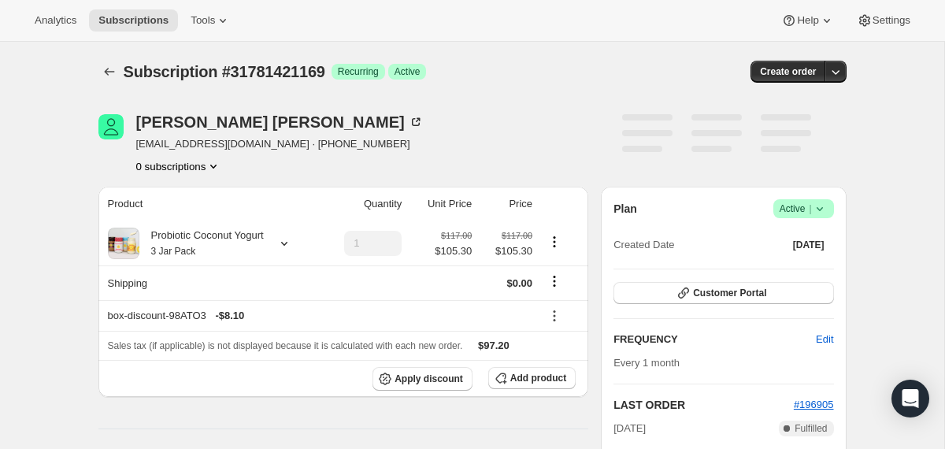
click at [814, 206] on icon at bounding box center [820, 209] width 16 height 16
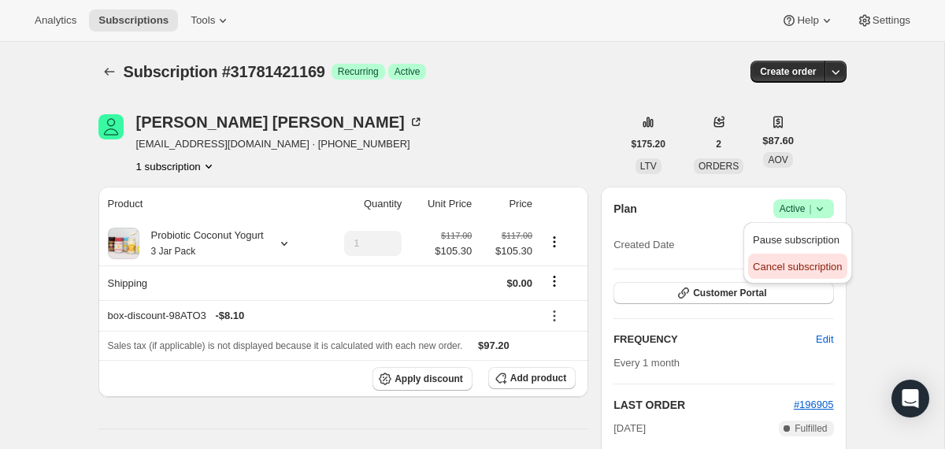
click at [799, 266] on span "Cancel subscription" at bounding box center [797, 267] width 89 height 12
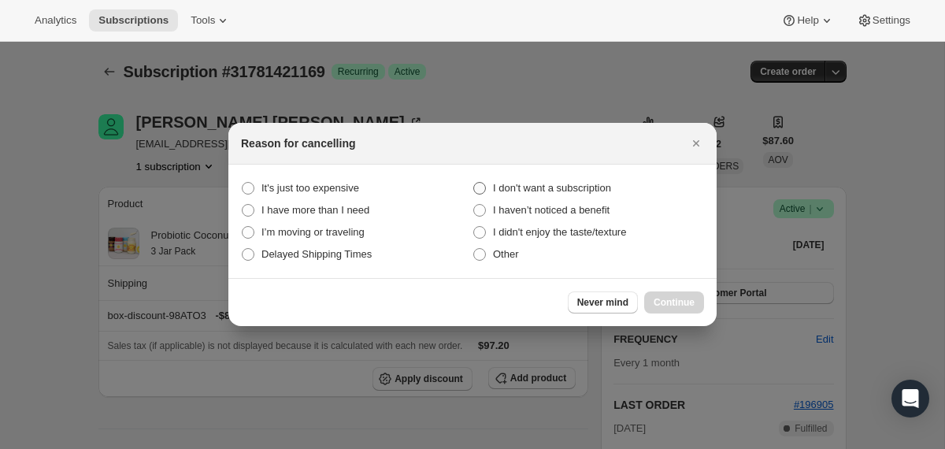
click at [551, 187] on span "I don't want a subscription" at bounding box center [552, 188] width 118 height 12
click at [474, 183] on subscription "I don't want a subscription" at bounding box center [473, 182] width 1 height 1
radio subscription "true"
click at [664, 305] on span "Continue" at bounding box center [674, 302] width 41 height 13
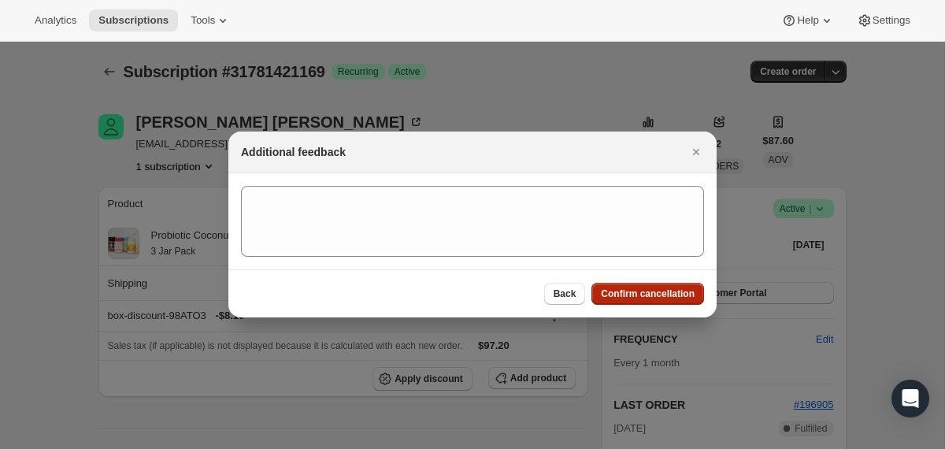
click at [664, 298] on span "Confirm cancellation" at bounding box center [648, 293] width 94 height 13
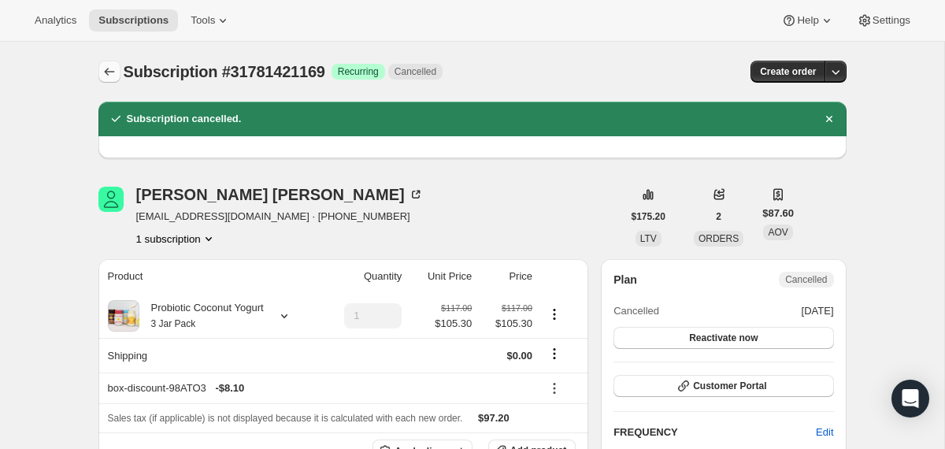
click at [107, 72] on icon "Subscriptions" at bounding box center [109, 72] width 10 height 8
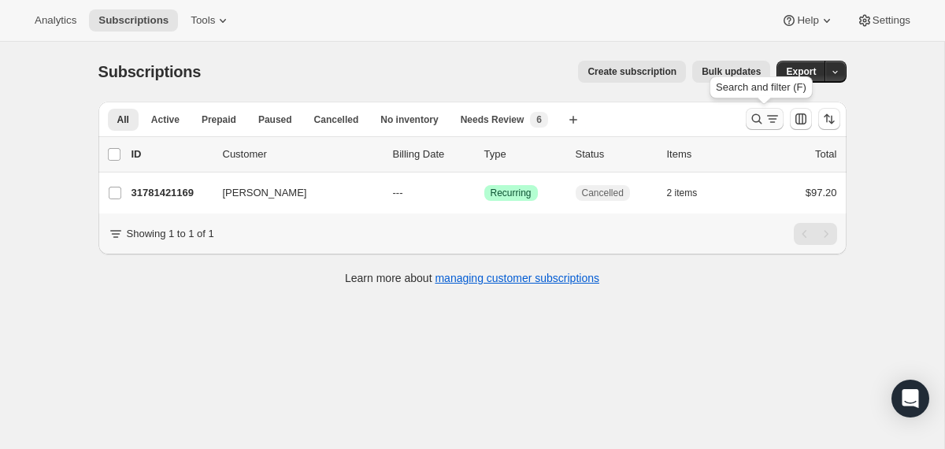
click at [762, 111] on button "Search and filter results" at bounding box center [765, 119] width 38 height 22
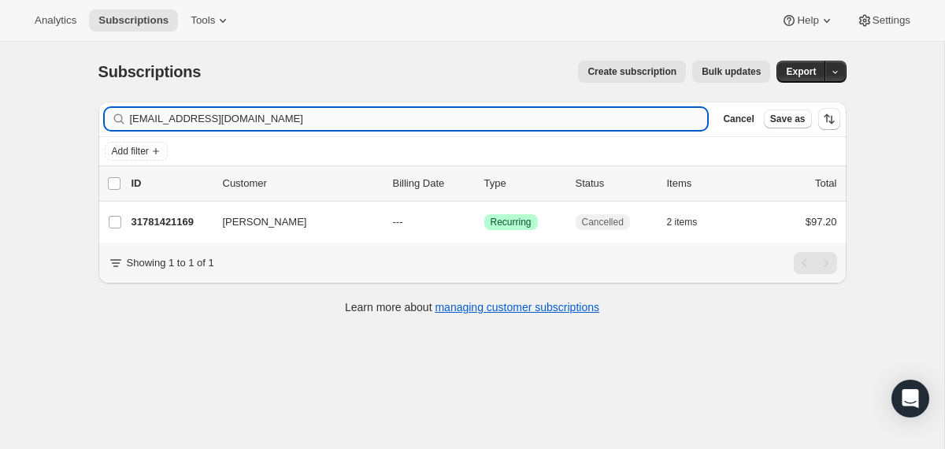
click at [590, 113] on input "valentinasigala@gmail.com" at bounding box center [419, 119] width 578 height 22
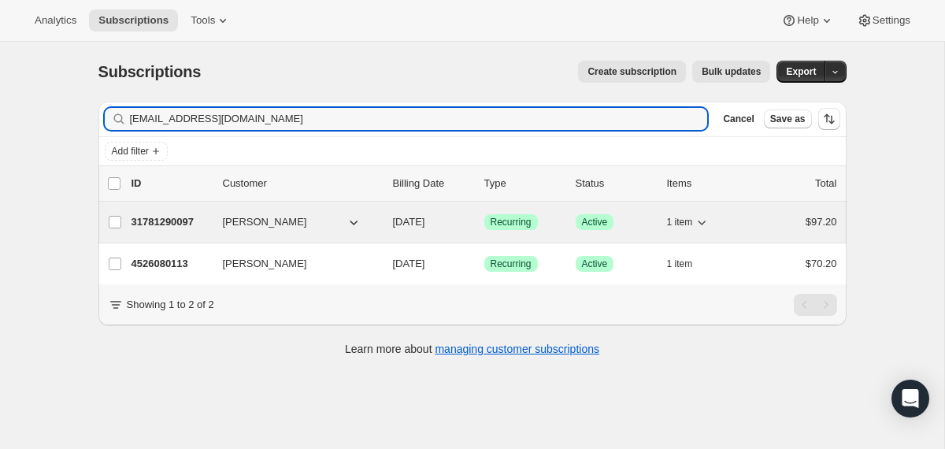
type input "chele044@gmail.com"
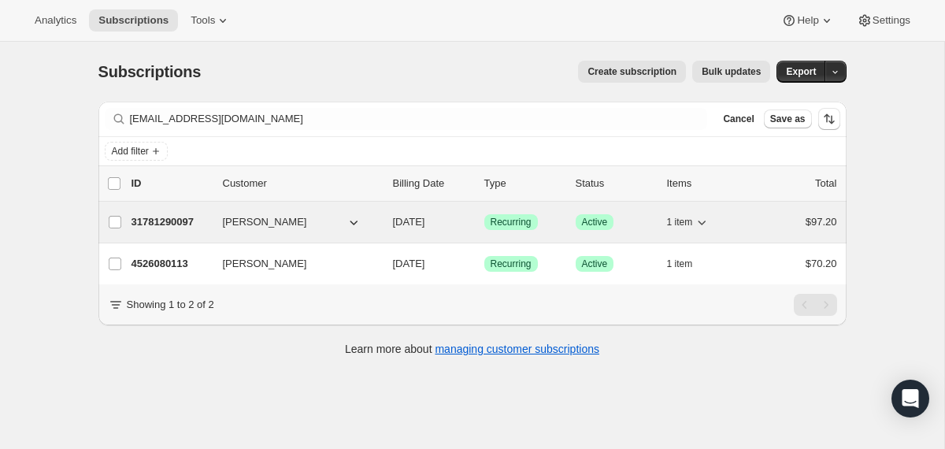
click at [388, 218] on div "31781290097 Michele Cummings 11/08/2025 Success Recurring Success Active 1 item…" at bounding box center [485, 222] width 706 height 22
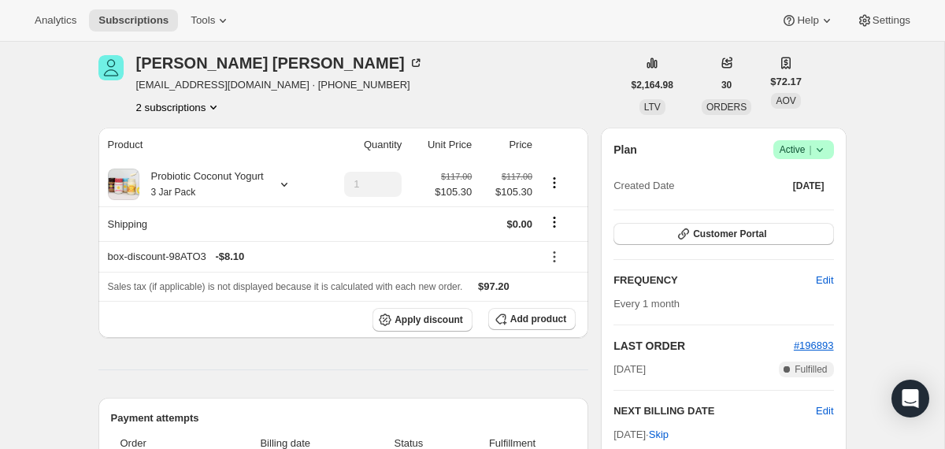
scroll to position [49, 0]
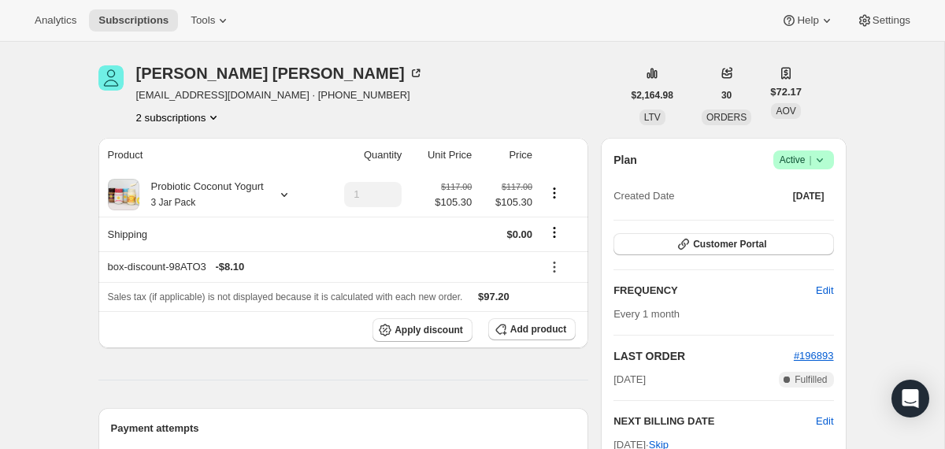
click at [820, 161] on icon at bounding box center [820, 160] width 16 height 16
click at [798, 221] on span "Cancel subscription" at bounding box center [797, 218] width 89 height 12
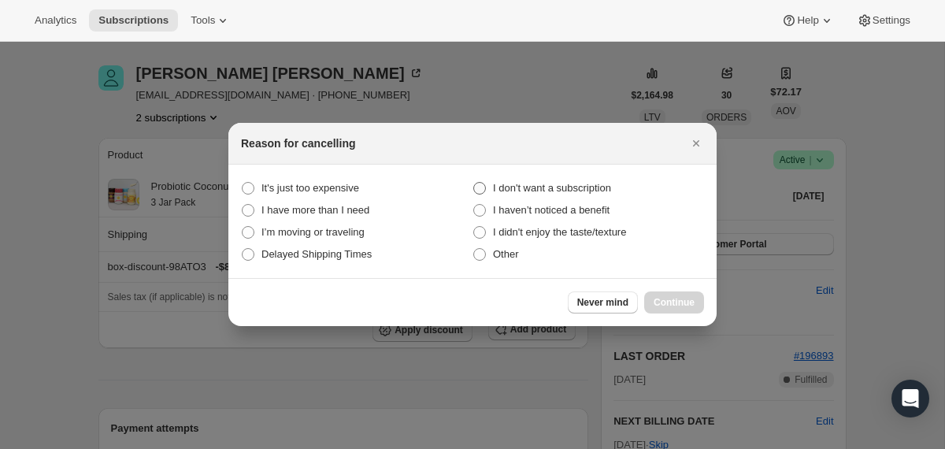
click at [575, 191] on span "I don't want a subscription" at bounding box center [552, 188] width 118 height 12
click at [474, 183] on subscription "I don't want a subscription" at bounding box center [473, 182] width 1 height 1
radio subscription "true"
click at [675, 296] on button "Continue" at bounding box center [674, 302] width 60 height 22
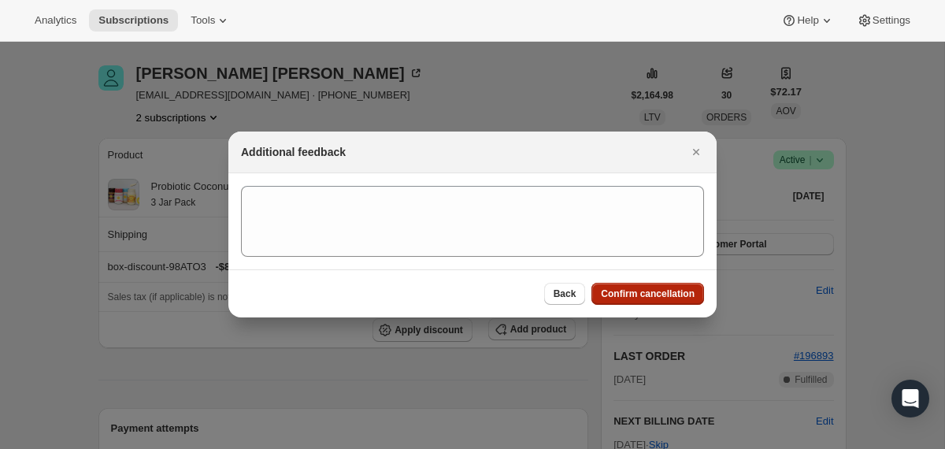
click at [675, 296] on span "Confirm cancellation" at bounding box center [648, 293] width 94 height 13
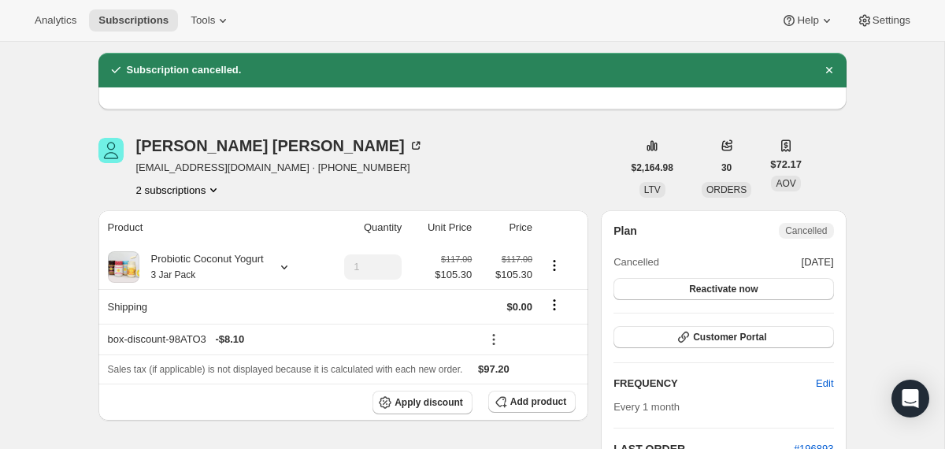
scroll to position [0, 0]
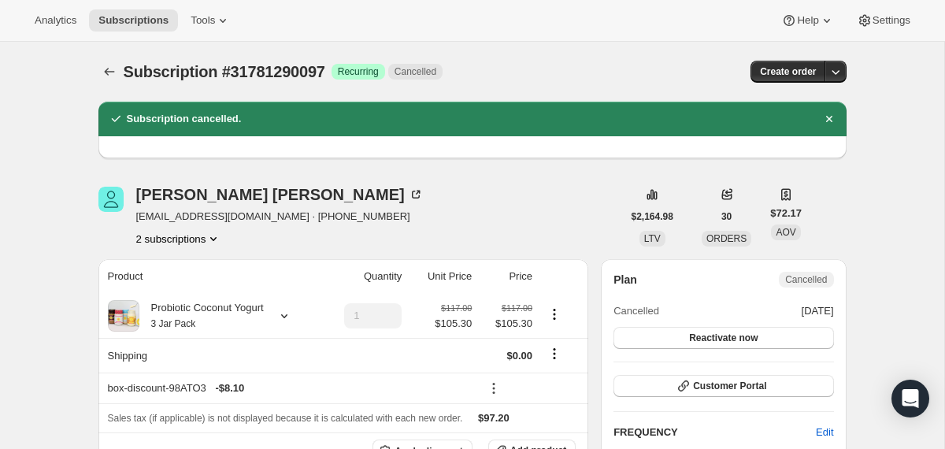
click at [106, 74] on icon "Subscriptions" at bounding box center [110, 72] width 16 height 16
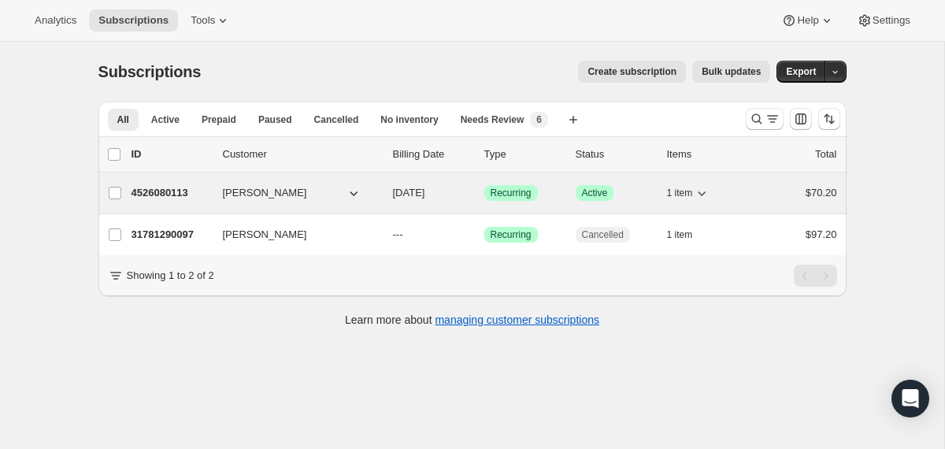
click at [391, 194] on div "4526080113 Michele Cummings 11/09/2025 Success Recurring Success Active 1 item …" at bounding box center [485, 193] width 706 height 22
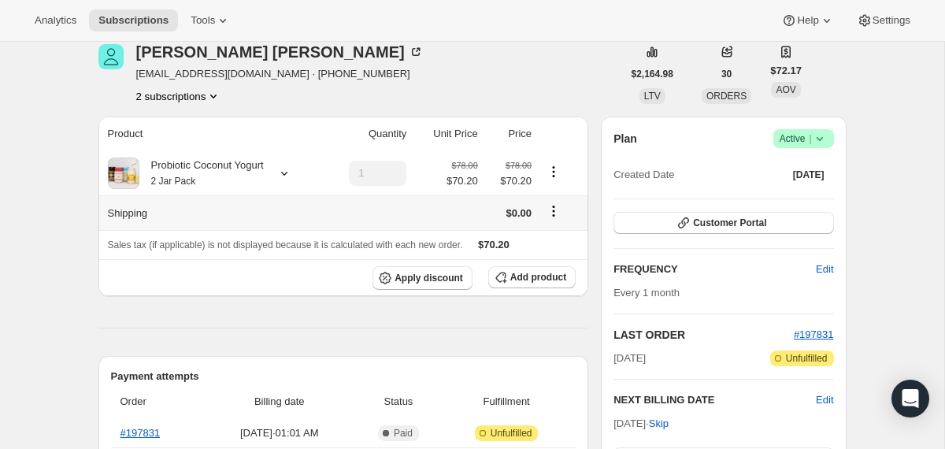
scroll to position [67, 0]
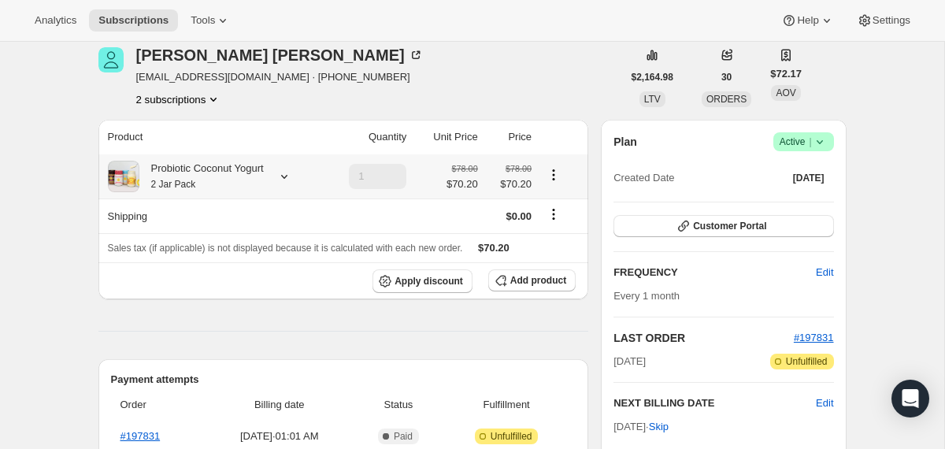
click at [291, 172] on icon at bounding box center [284, 177] width 16 height 16
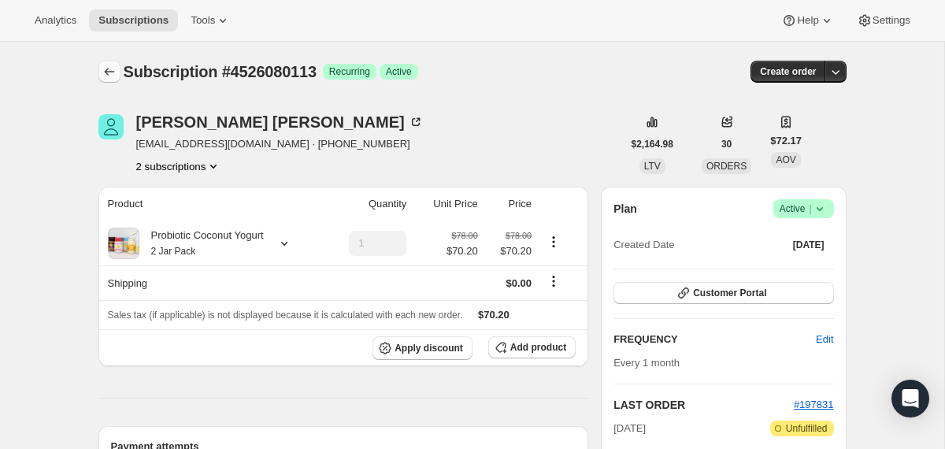
click at [109, 65] on icon "Subscriptions" at bounding box center [110, 72] width 16 height 16
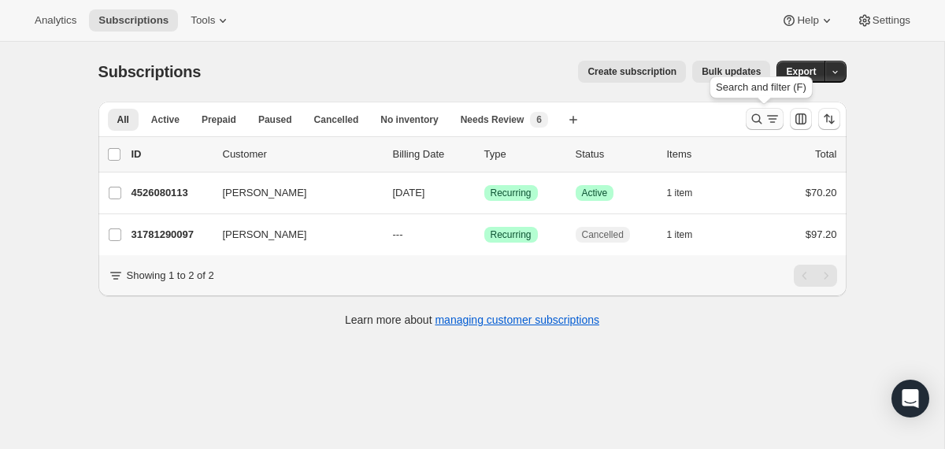
click at [750, 123] on icon "Search and filter results" at bounding box center [757, 119] width 16 height 16
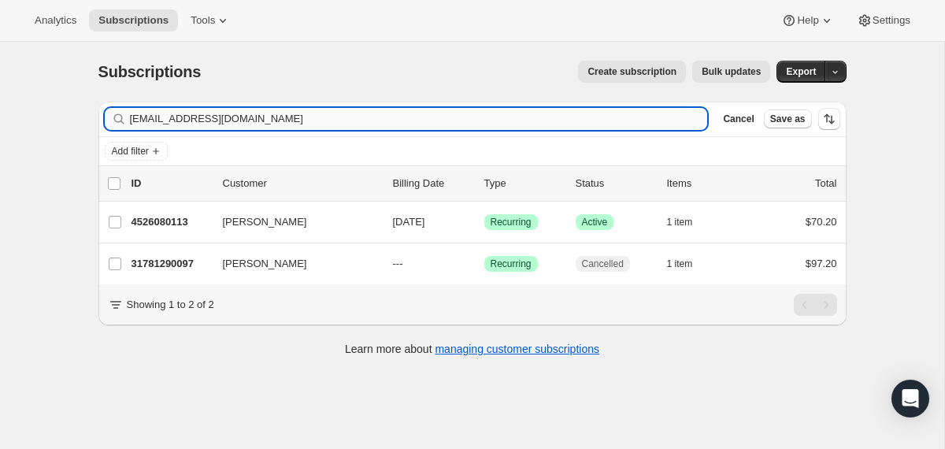
click at [591, 120] on input "chele044@gmail.com" at bounding box center [419, 119] width 578 height 22
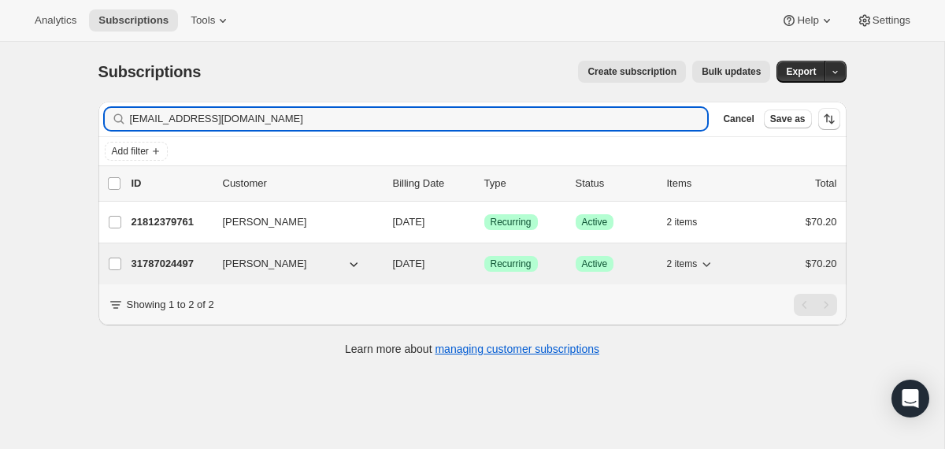
type input "emilybanker13@gmail.com"
click at [384, 255] on div "31787024497 Emily Banker 11/08/2025 Success Recurring Success Active 2 items $7…" at bounding box center [485, 264] width 706 height 22
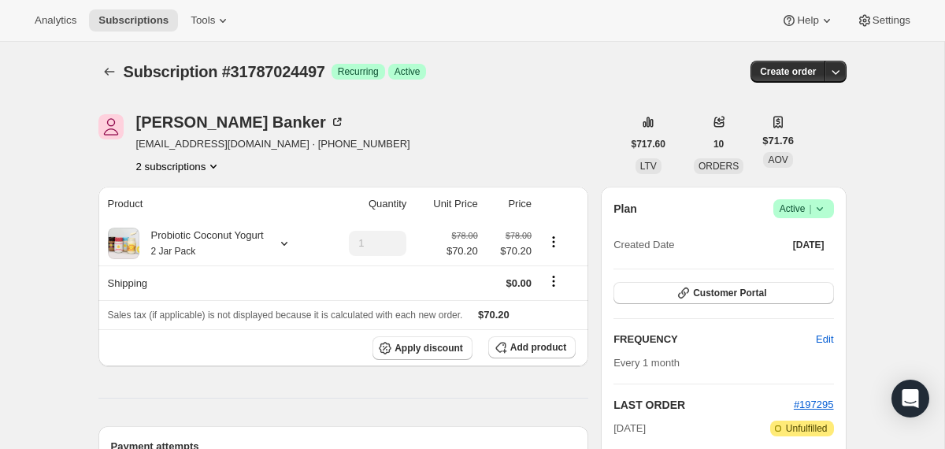
click at [825, 207] on icon at bounding box center [820, 209] width 16 height 16
click at [812, 265] on span "Cancel subscription" at bounding box center [797, 267] width 89 height 12
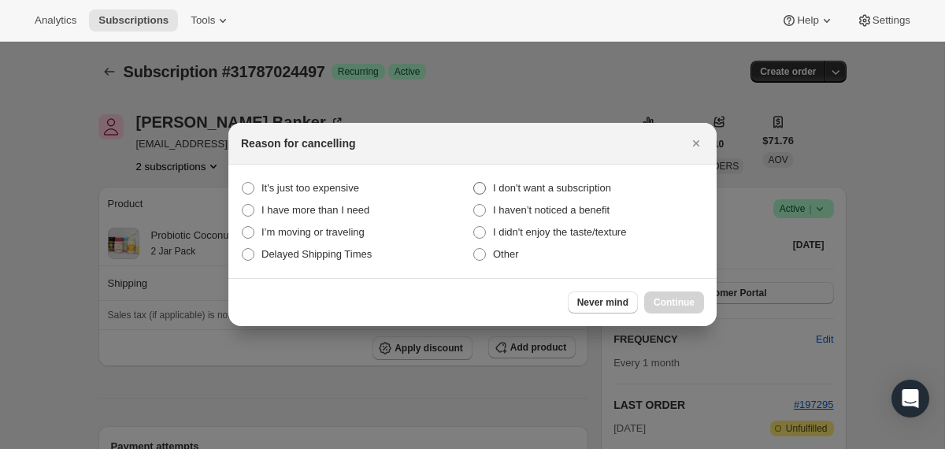
click at [575, 191] on span "I don't want a subscription" at bounding box center [552, 188] width 118 height 12
click at [474, 183] on subscription "I don't want a subscription" at bounding box center [473, 182] width 1 height 1
radio subscription "true"
click at [662, 291] on button "Continue" at bounding box center [674, 302] width 60 height 22
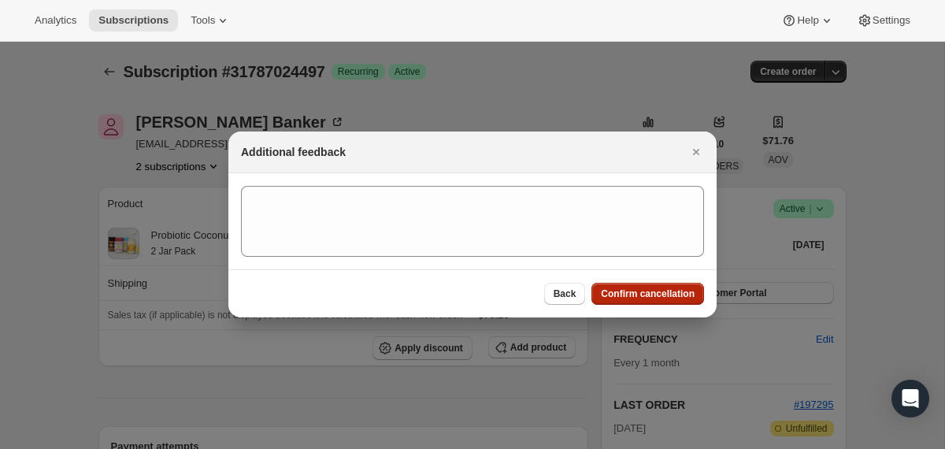
click at [662, 291] on span "Confirm cancellation" at bounding box center [648, 293] width 94 height 13
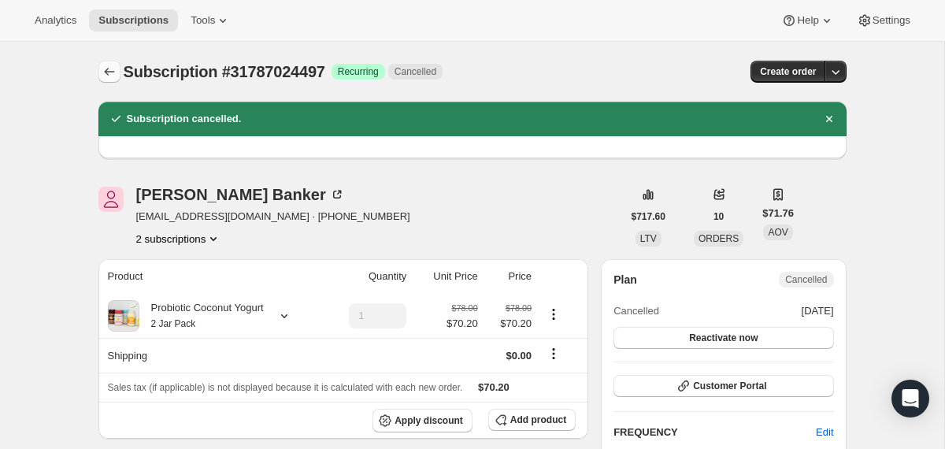
click at [103, 69] on icon "Subscriptions" at bounding box center [110, 72] width 16 height 16
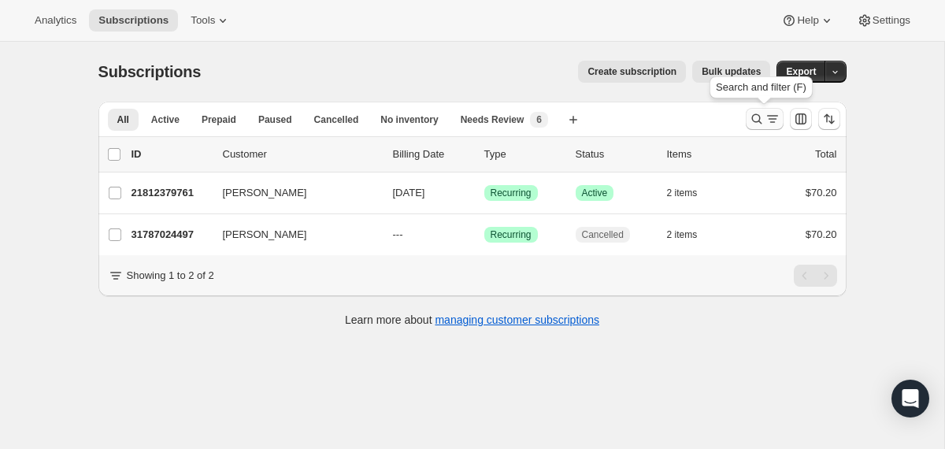
click at [754, 120] on icon "Search and filter results" at bounding box center [757, 119] width 16 height 16
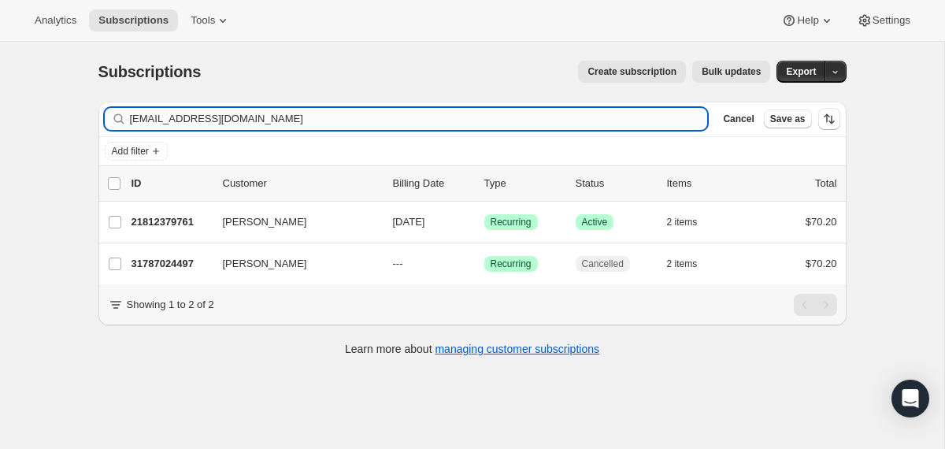
click at [634, 120] on input "emilybanker13@gmail.com" at bounding box center [419, 119] width 578 height 22
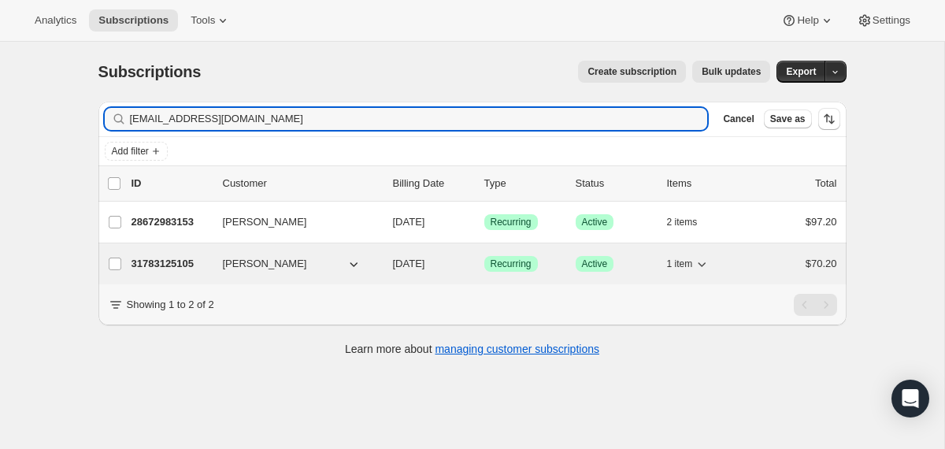
type input "jennacar2@comcast.net"
click at [383, 254] on div "31783125105 Jennafer Carlin Rosset 11/08/2025 Success Recurring Success Active …" at bounding box center [485, 264] width 706 height 22
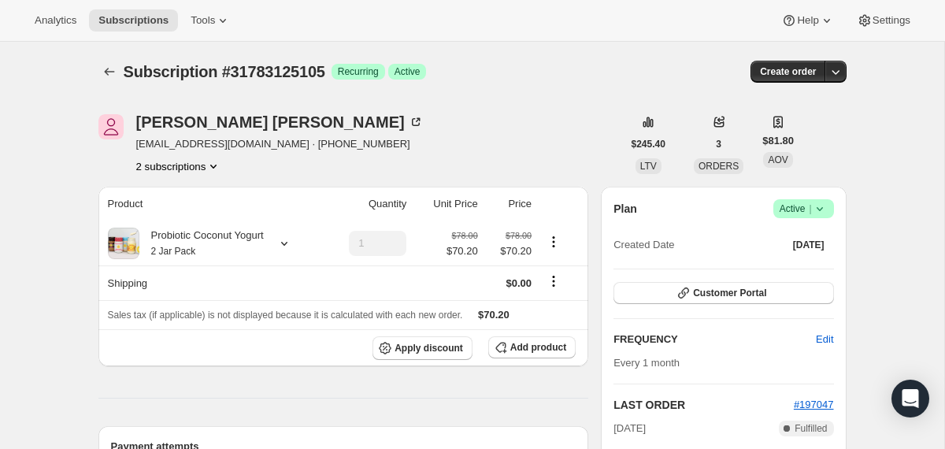
click at [830, 202] on span "Success Active |" at bounding box center [803, 208] width 61 height 19
click at [803, 270] on span "Cancel subscription" at bounding box center [797, 267] width 89 height 12
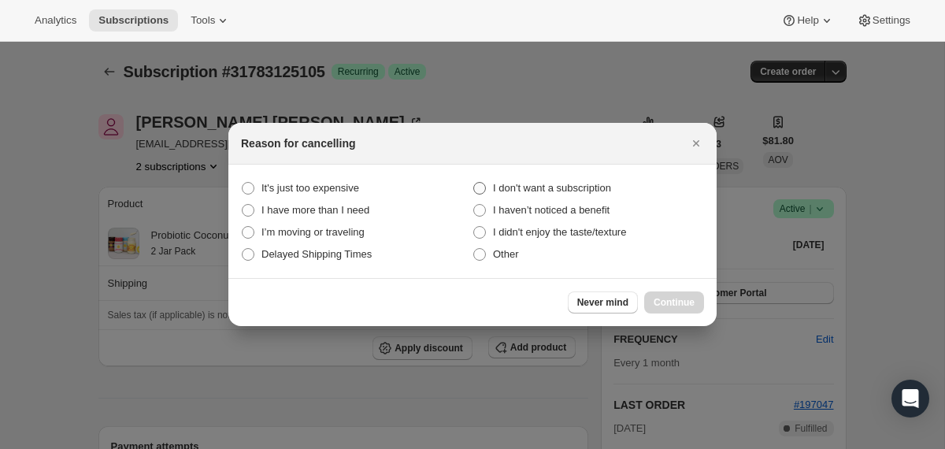
click at [606, 191] on span "I don't want a subscription" at bounding box center [552, 188] width 118 height 12
click at [474, 183] on subscription "I don't want a subscription" at bounding box center [473, 182] width 1 height 1
radio subscription "true"
click at [662, 298] on span "Continue" at bounding box center [674, 302] width 41 height 13
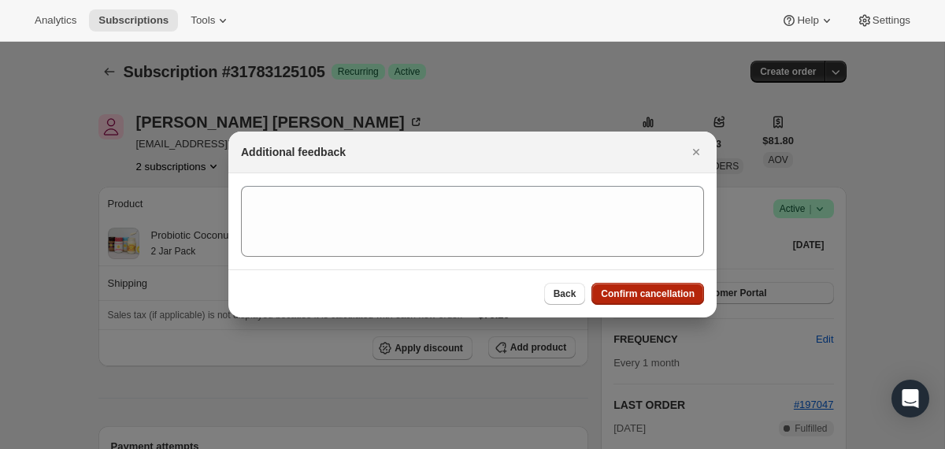
click at [662, 298] on span "Confirm cancellation" at bounding box center [648, 293] width 94 height 13
